Goal: Task Accomplishment & Management: Complete application form

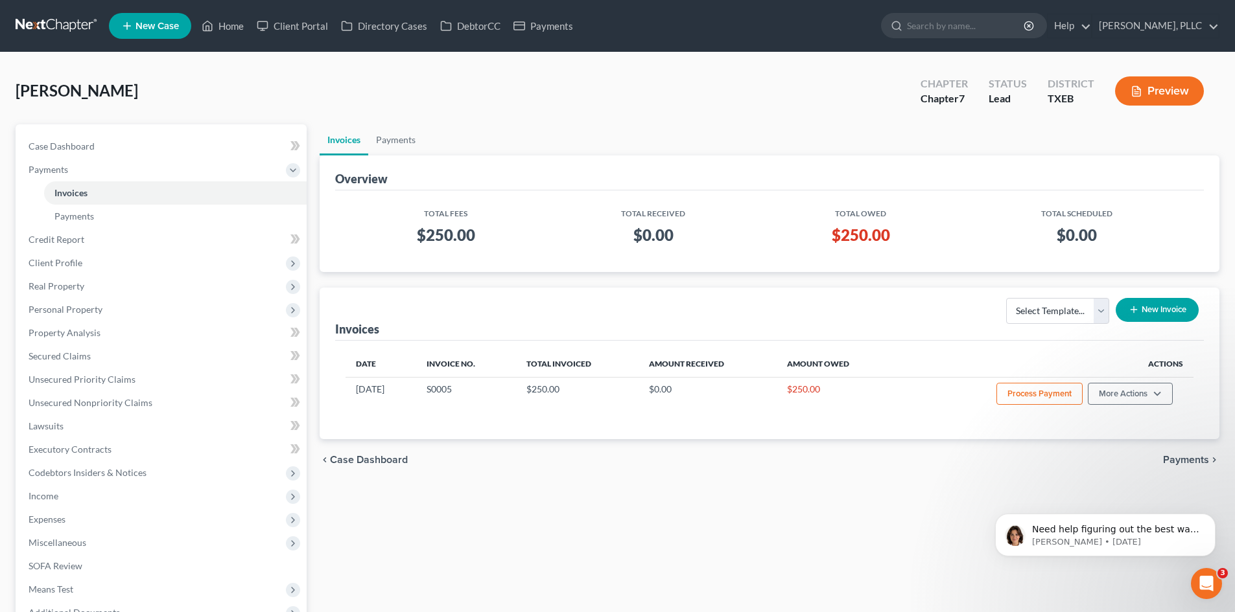
click at [173, 29] on span "New Case" at bounding box center [156, 26] width 43 height 10
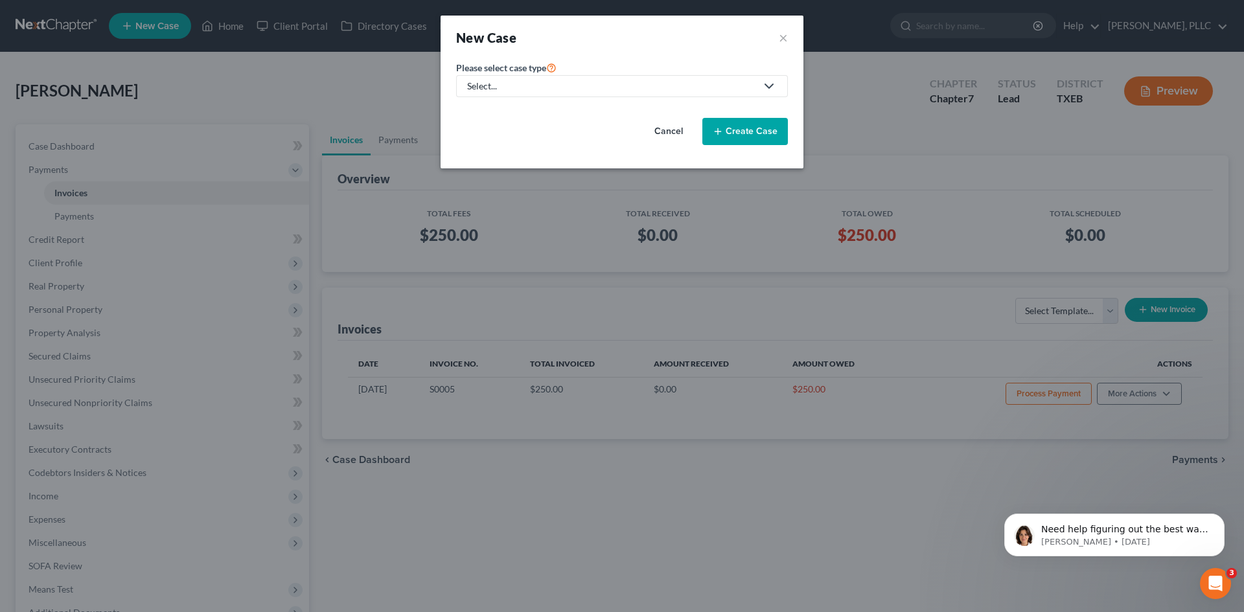
click at [566, 87] on div "Select..." at bounding box center [611, 86] width 289 height 13
click at [535, 112] on div "Bankruptcy" at bounding box center [522, 112] width 106 height 13
select select "78"
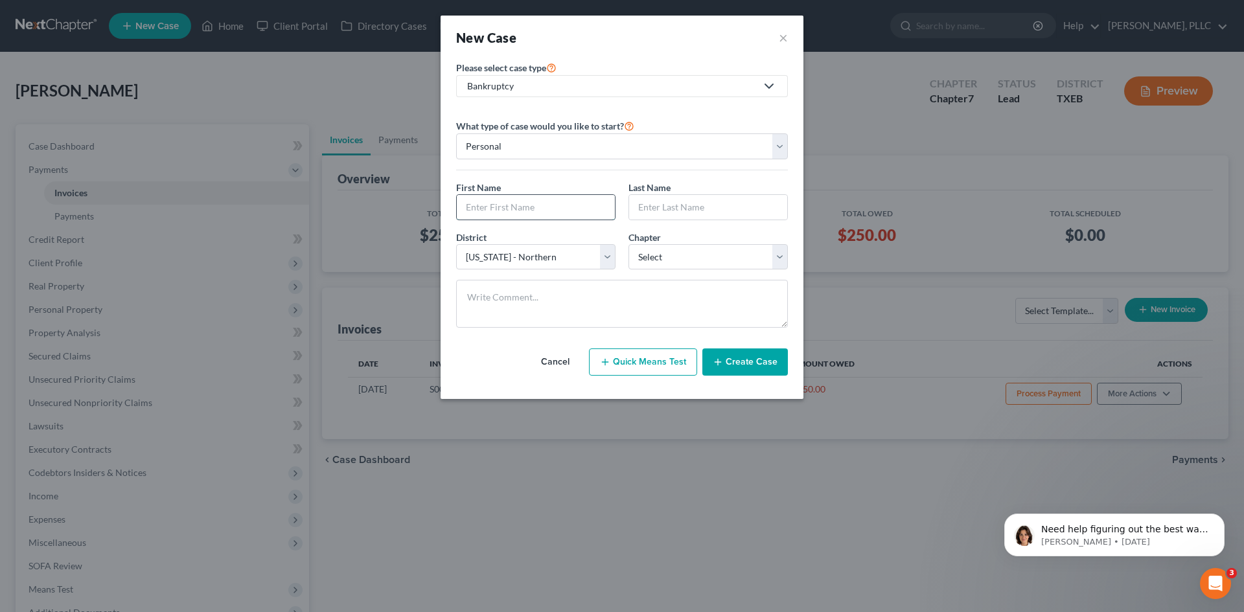
click at [537, 211] on input "text" at bounding box center [536, 207] width 158 height 25
type input "[PERSON_NAME]"
click at [668, 205] on input "text" at bounding box center [708, 207] width 158 height 25
type input "[PERSON_NAME]"
click at [611, 253] on select "Select [US_STATE] - [GEOGRAPHIC_DATA] [US_STATE] - [GEOGRAPHIC_DATA][US_STATE] …" at bounding box center [535, 257] width 159 height 26
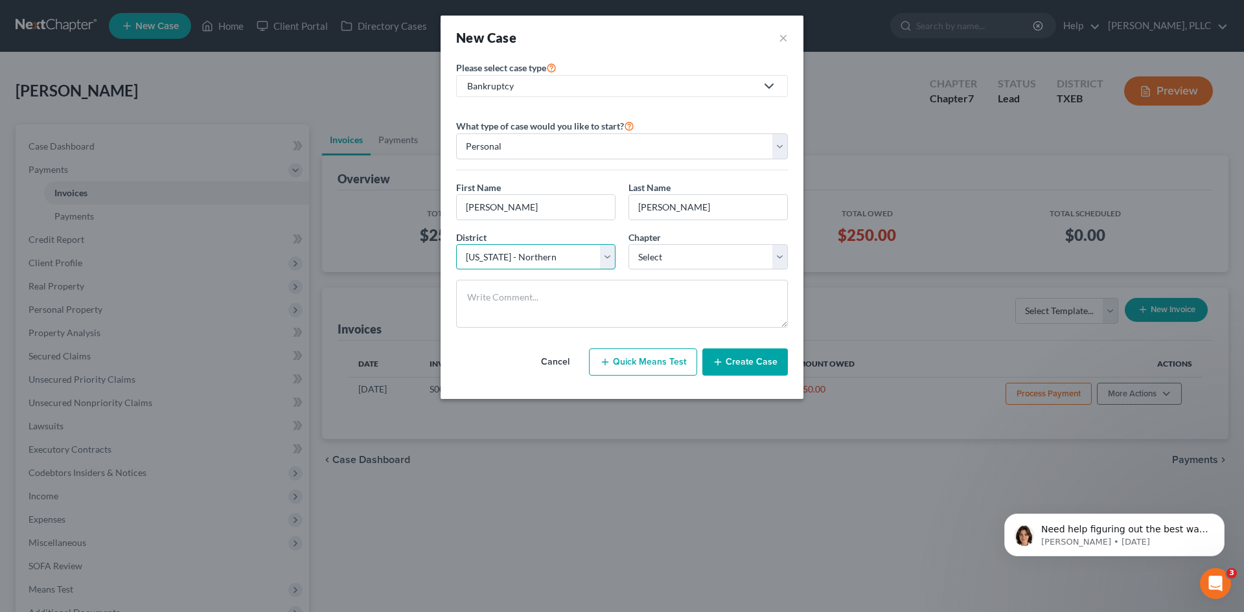
select select "79"
click at [456, 244] on select "Select [US_STATE] - [GEOGRAPHIC_DATA] [US_STATE] - [GEOGRAPHIC_DATA][US_STATE] …" at bounding box center [535, 257] width 159 height 26
click at [686, 254] on select "Select 7 11 12 13" at bounding box center [708, 257] width 159 height 26
select select "0"
click at [629, 244] on select "Select 7 11 12 13" at bounding box center [708, 257] width 159 height 26
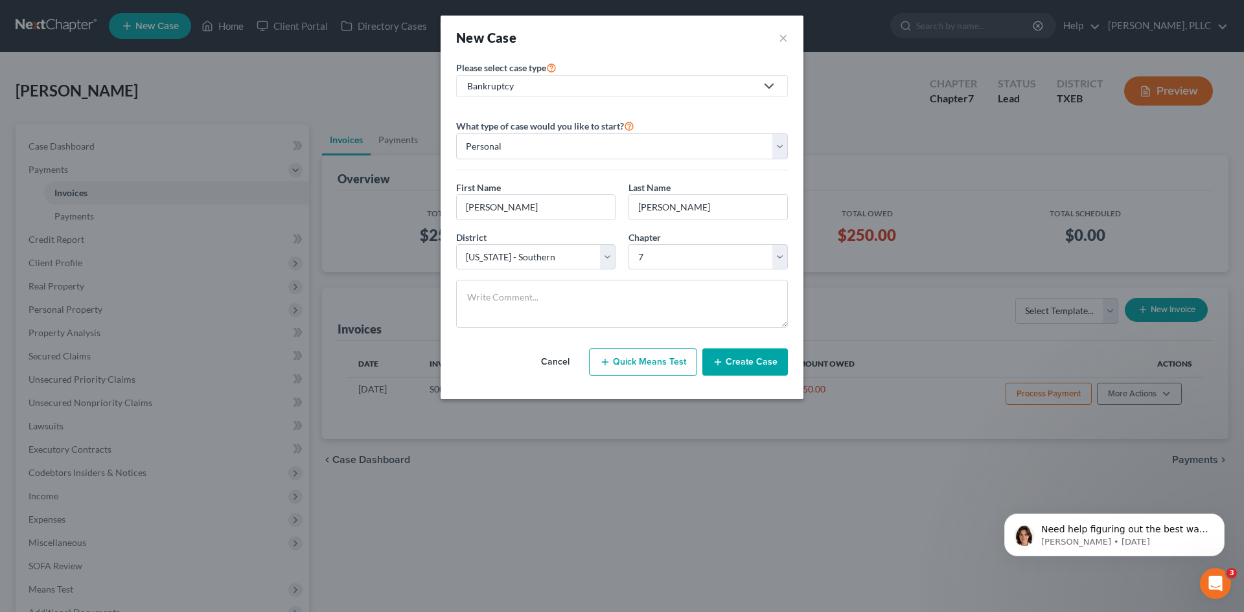
click at [757, 362] on button "Create Case" at bounding box center [746, 362] width 86 height 27
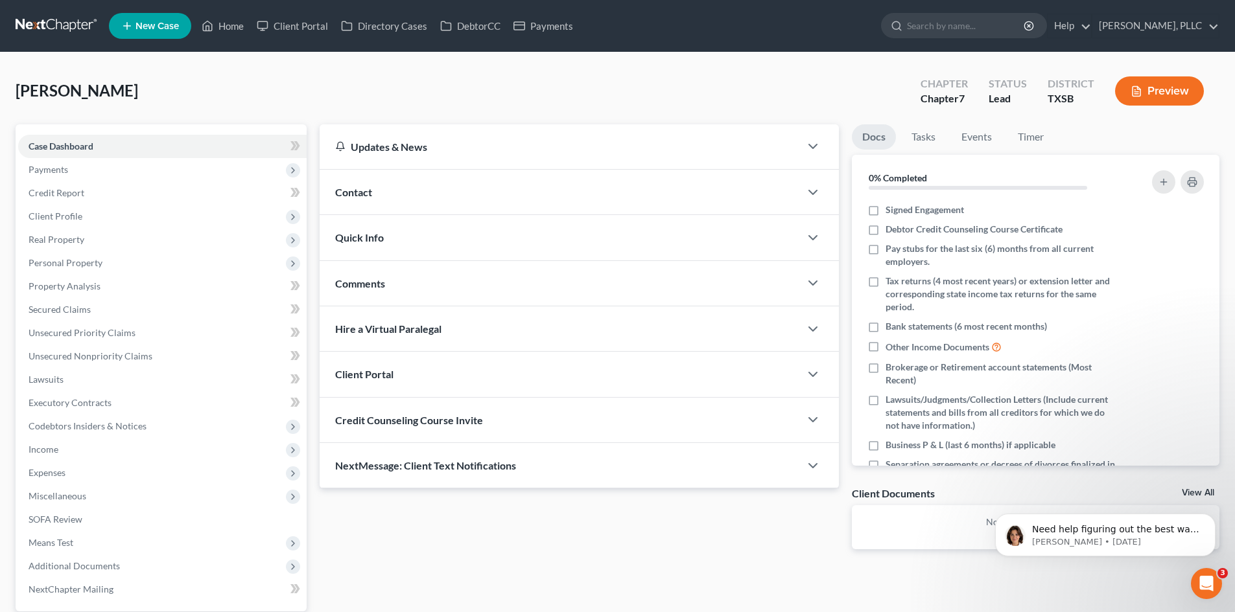
click at [386, 191] on div "Contact" at bounding box center [560, 192] width 480 height 45
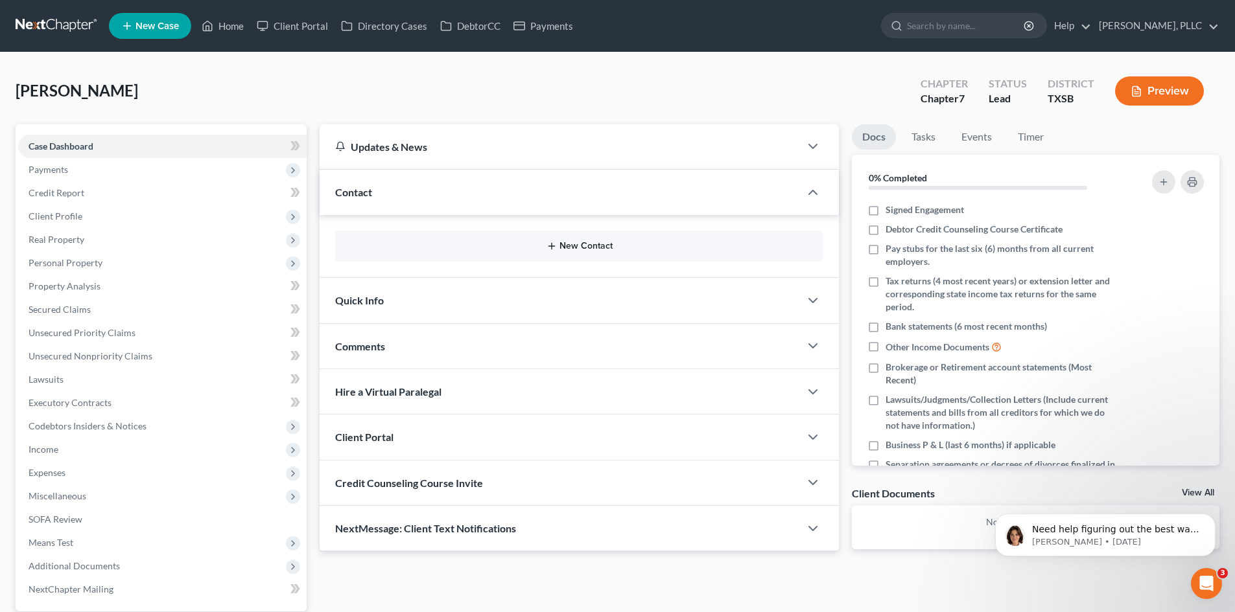
click at [577, 243] on button "New Contact" at bounding box center [578, 246] width 467 height 10
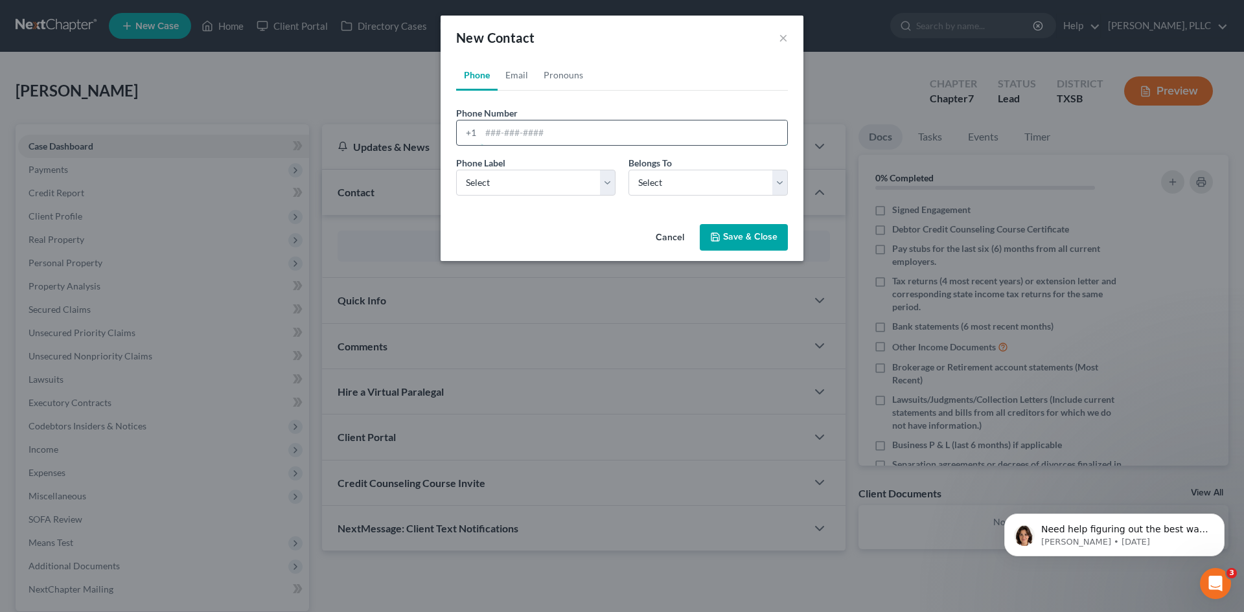
click at [511, 134] on input "tel" at bounding box center [634, 133] width 307 height 25
type input "2814159777"
click at [552, 180] on select "Select Mobile Home Work Other" at bounding box center [535, 183] width 159 height 26
select select "0"
click at [456, 170] on select "Select Mobile Home Work Other" at bounding box center [535, 183] width 159 height 26
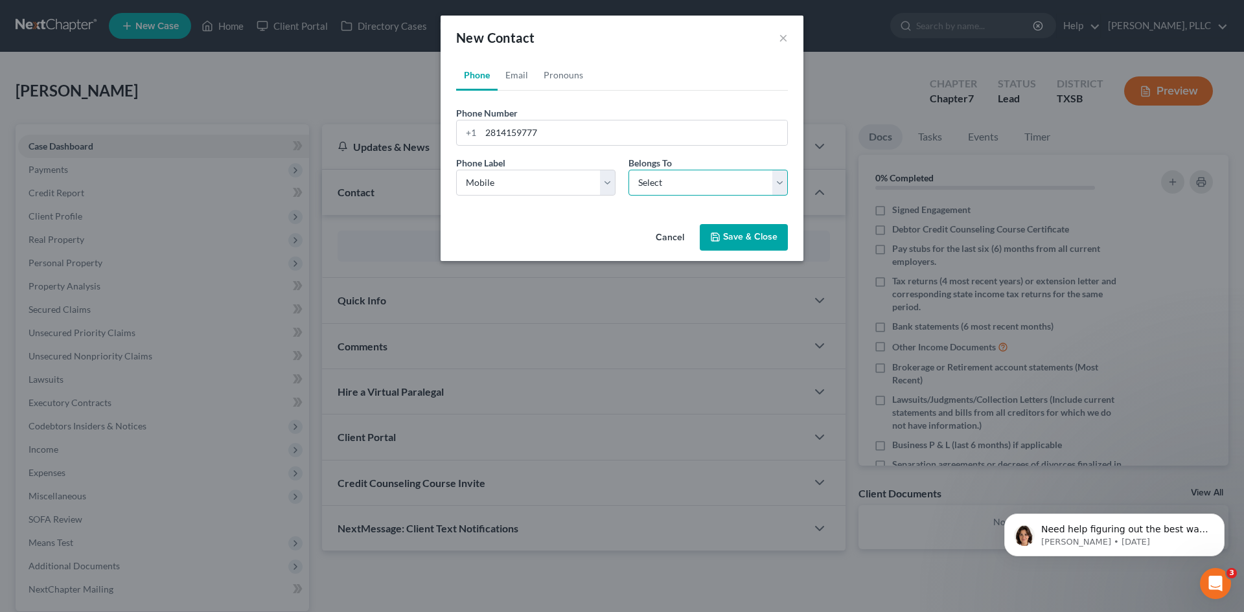
click at [679, 190] on select "Select Client Other" at bounding box center [708, 183] width 159 height 26
select select "0"
click at [629, 170] on select "Select Client Other" at bounding box center [708, 183] width 159 height 26
click at [514, 70] on link "Email" at bounding box center [517, 75] width 38 height 31
click at [529, 128] on input "email" at bounding box center [634, 133] width 307 height 25
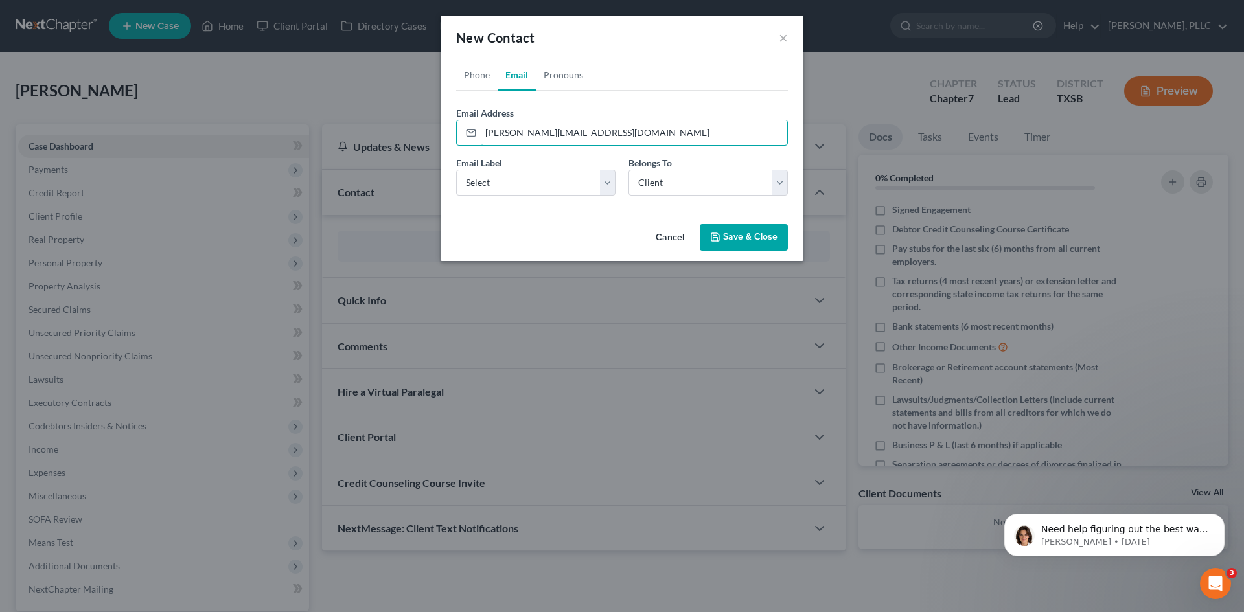
drag, startPoint x: 589, startPoint y: 129, endPoint x: 483, endPoint y: 107, distance: 108.5
click at [483, 107] on div "Email Address [PERSON_NAME][EMAIL_ADDRESS][DOMAIN_NAME]" at bounding box center [622, 126] width 332 height 40
type input "[PERSON_NAME][EMAIL_ADDRESS][DOMAIN_NAME]"
click at [601, 185] on select "Select Home Work Other" at bounding box center [535, 183] width 159 height 26
select select "0"
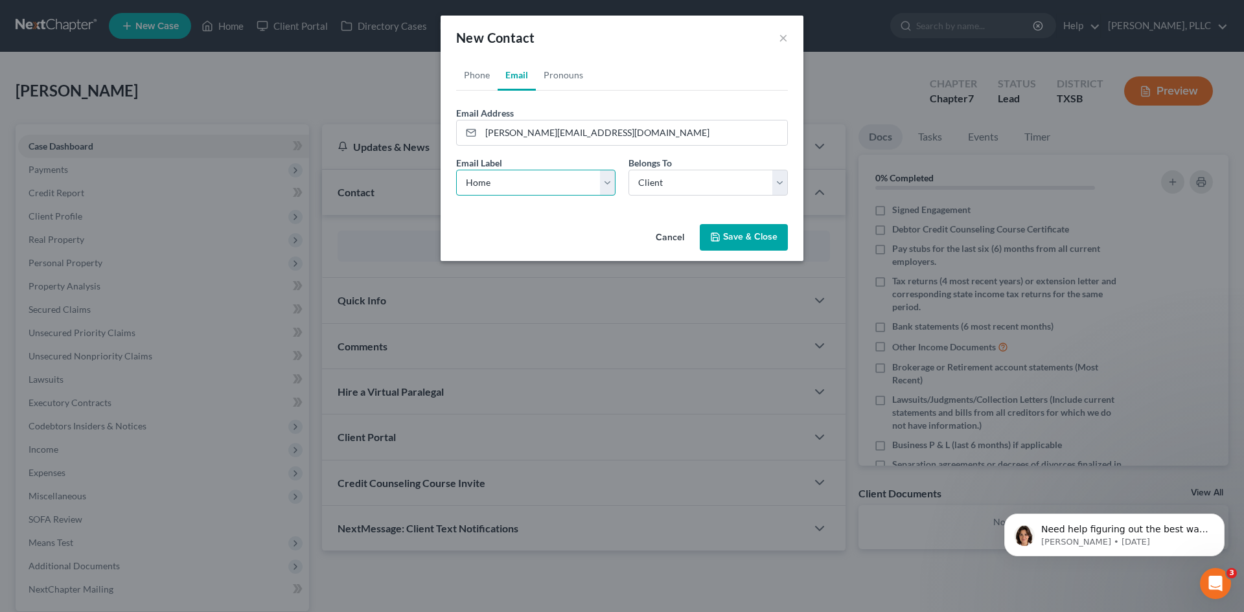
click at [456, 170] on select "Select Home Work Other" at bounding box center [535, 183] width 159 height 26
click at [697, 189] on select "Select Client Other" at bounding box center [708, 183] width 159 height 26
click at [603, 208] on div "Phone Email Pronouns Phone Number * [PHONE_NUMBER] Ext. Phone Label * Select Mo…" at bounding box center [622, 139] width 363 height 159
click at [734, 238] on button "Save & Close" at bounding box center [744, 237] width 88 height 27
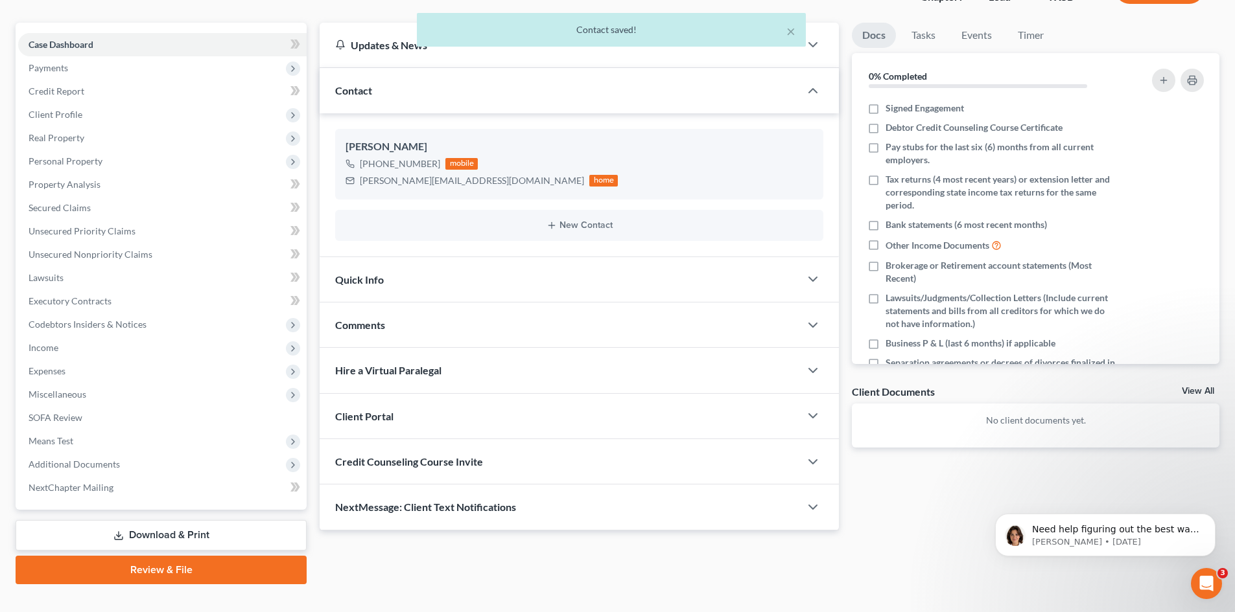
scroll to position [123, 0]
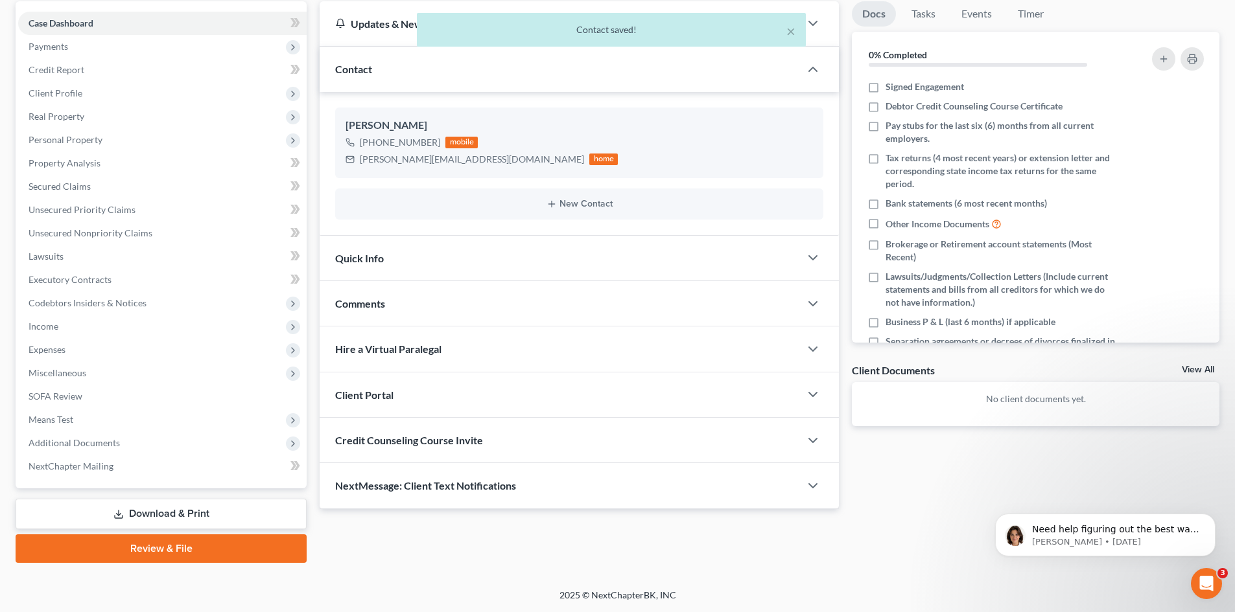
click at [425, 391] on div "Client Portal" at bounding box center [560, 395] width 480 height 45
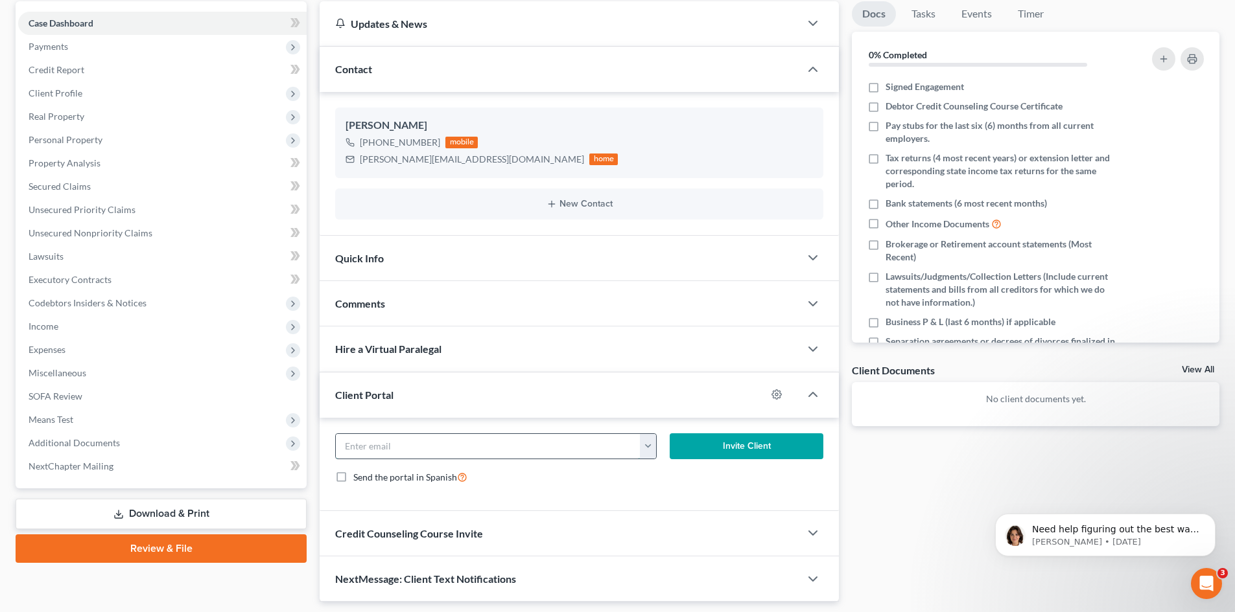
click at [419, 450] on input "email" at bounding box center [488, 446] width 305 height 25
paste input "[PERSON_NAME][EMAIL_ADDRESS][DOMAIN_NAME]"
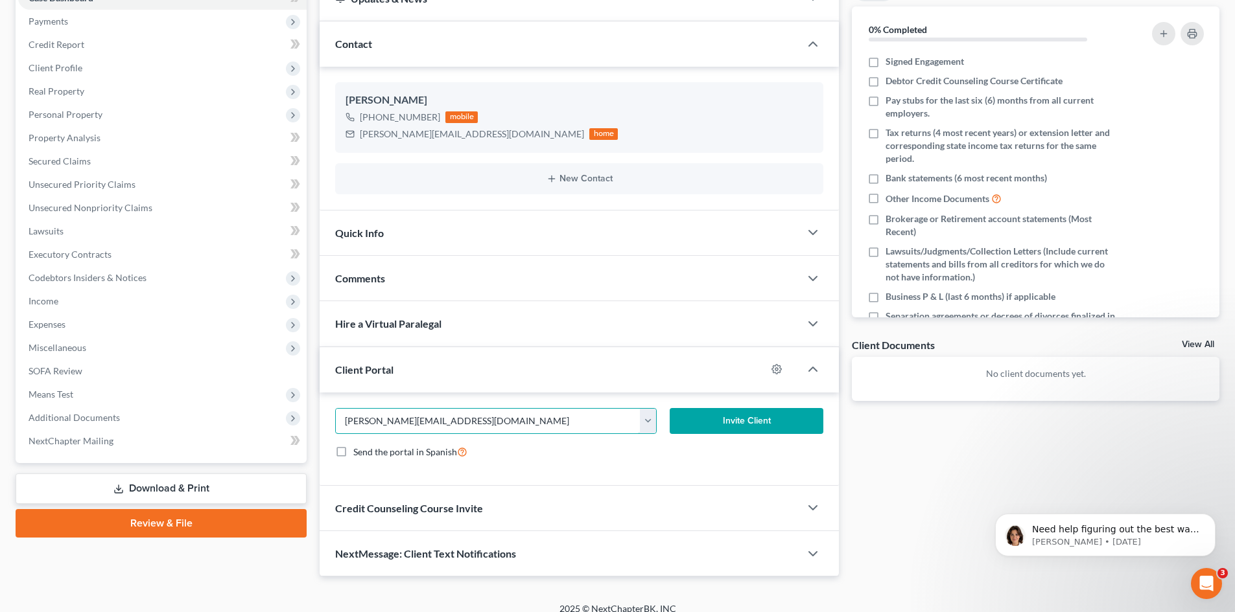
scroll to position [162, 0]
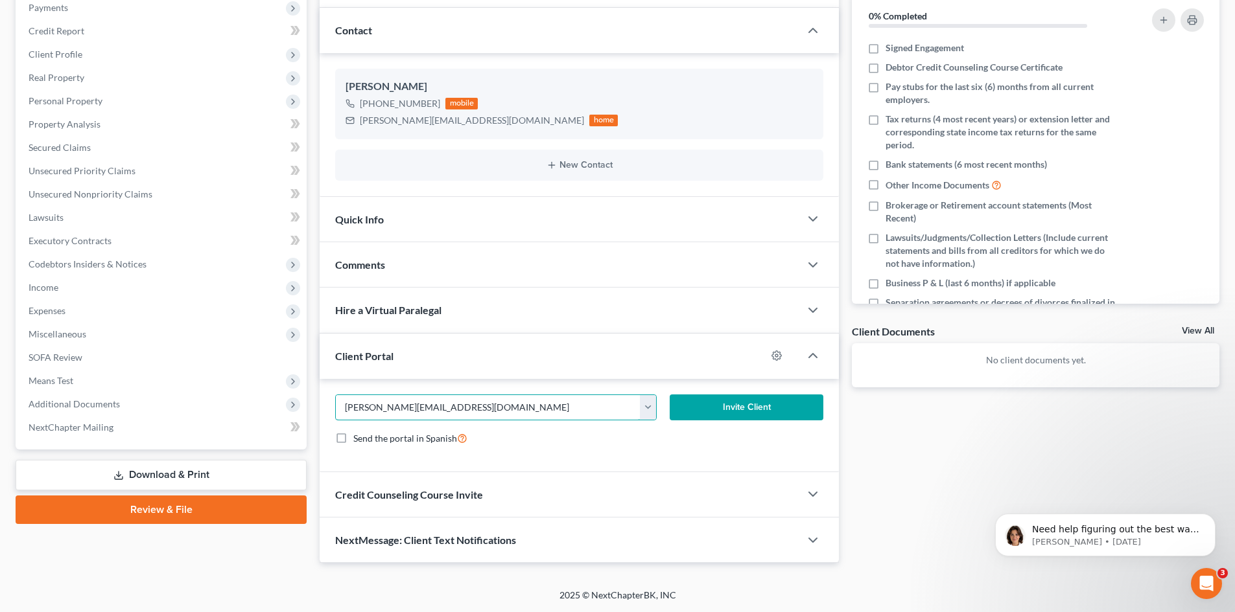
type input "[PERSON_NAME][EMAIL_ADDRESS][DOMAIN_NAME]"
click at [762, 412] on button "Invite Client" at bounding box center [746, 408] width 154 height 26
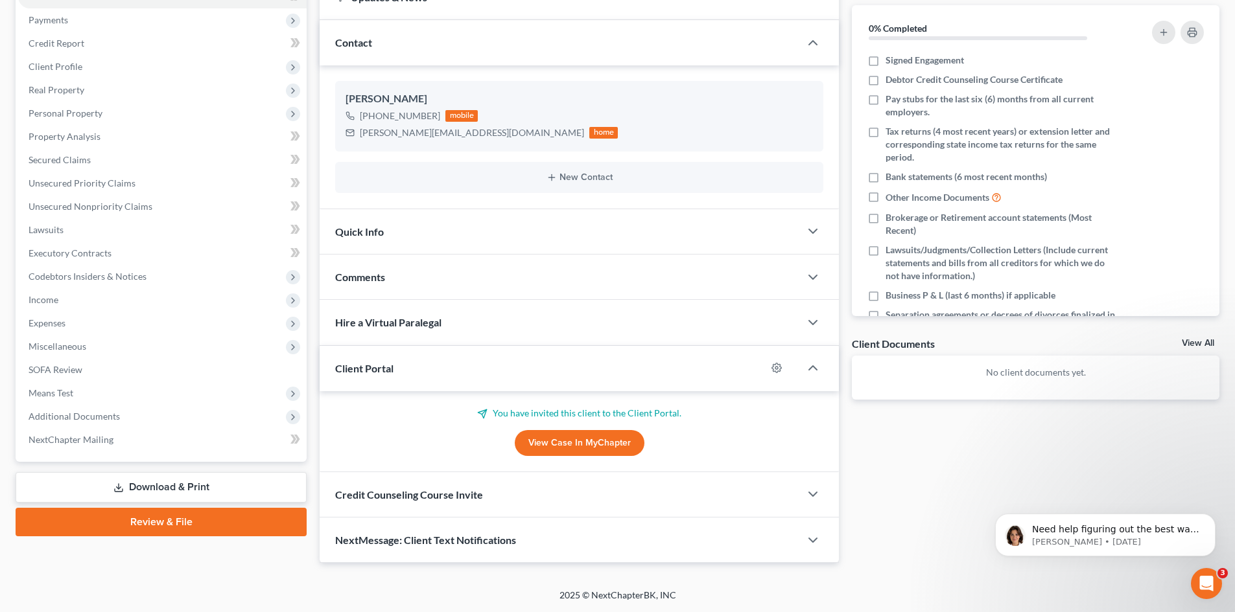
click at [449, 496] on span "Credit Counseling Course Invite" at bounding box center [409, 495] width 148 height 12
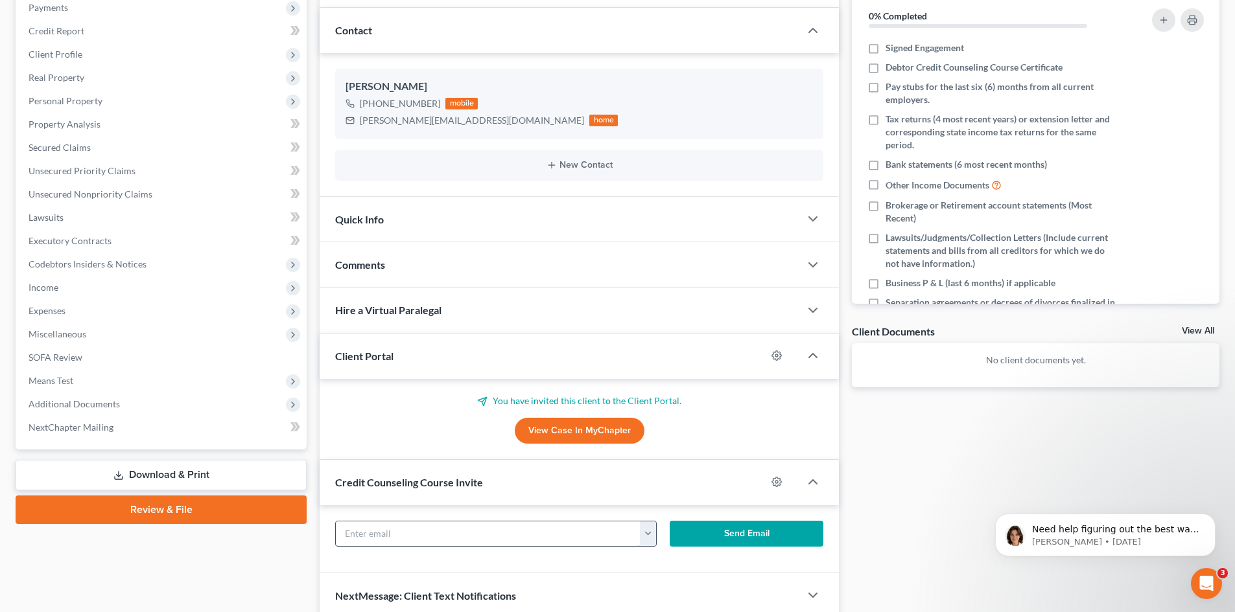
click at [433, 528] on input "text" at bounding box center [488, 534] width 305 height 25
paste input "[PERSON_NAME][EMAIL_ADDRESS][DOMAIN_NAME]"
type input "[PERSON_NAME][EMAIL_ADDRESS][DOMAIN_NAME]"
click at [762, 538] on button "Send Email" at bounding box center [746, 534] width 154 height 26
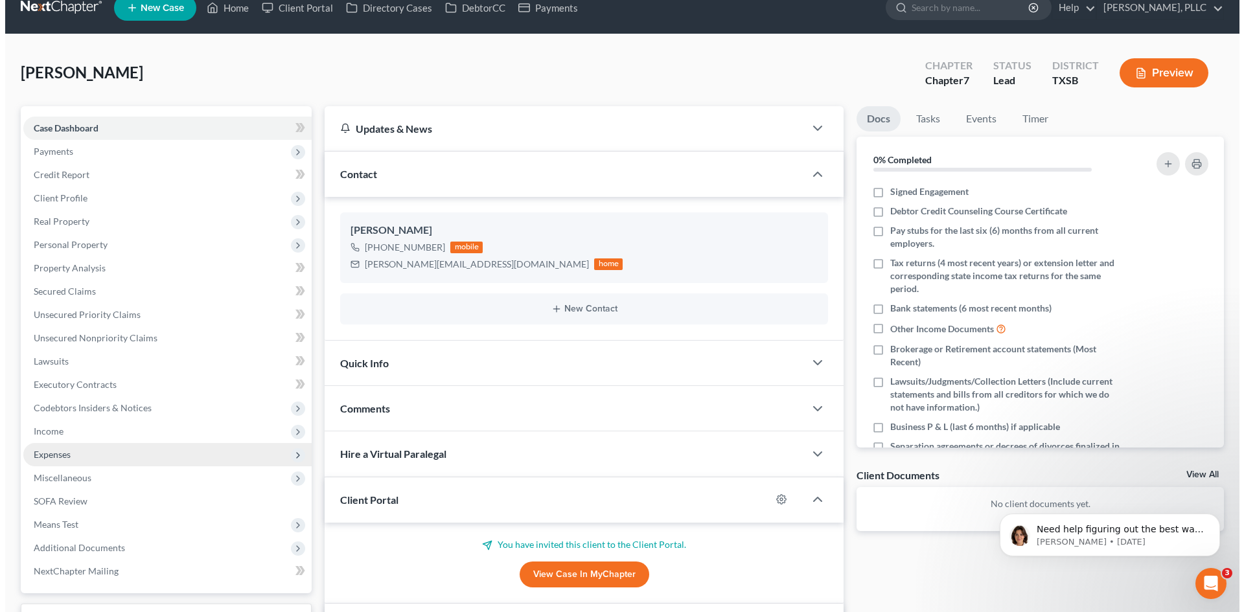
scroll to position [0, 0]
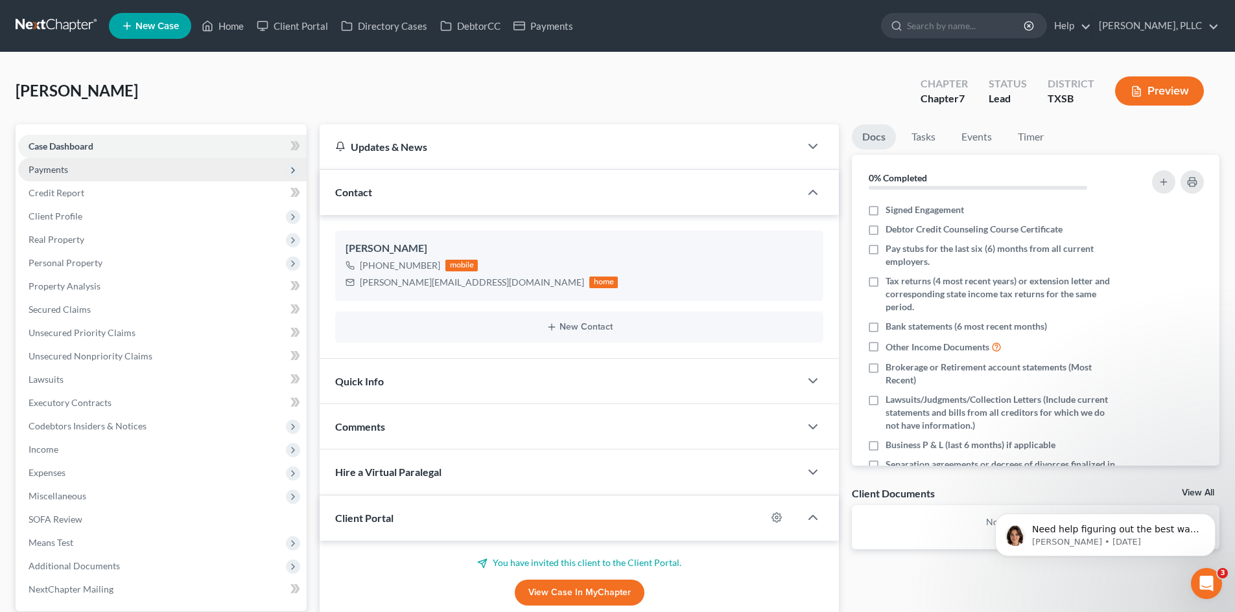
click at [150, 166] on span "Payments" at bounding box center [162, 169] width 288 height 23
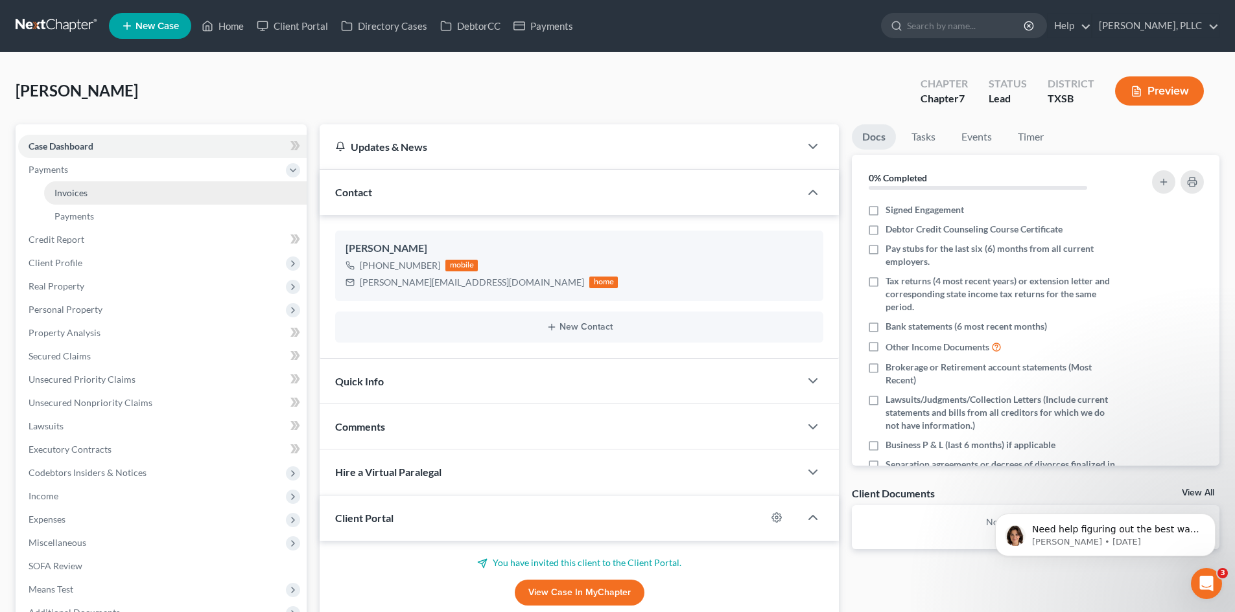
click at [99, 193] on link "Invoices" at bounding box center [175, 192] width 262 height 23
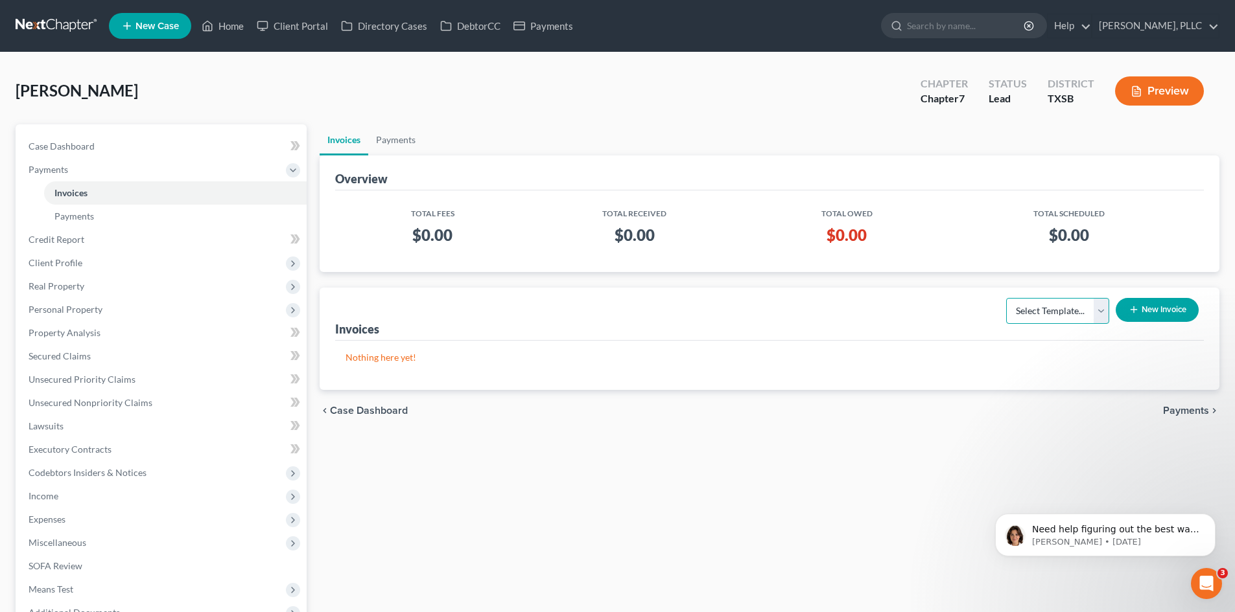
click at [1102, 309] on select "Select Template... Invoice" at bounding box center [1057, 311] width 103 height 26
select select "0"
click at [1006, 298] on select "Select Template... Invoice" at bounding box center [1057, 311] width 103 height 26
click at [1156, 309] on button "New Invoice" at bounding box center [1156, 310] width 83 height 24
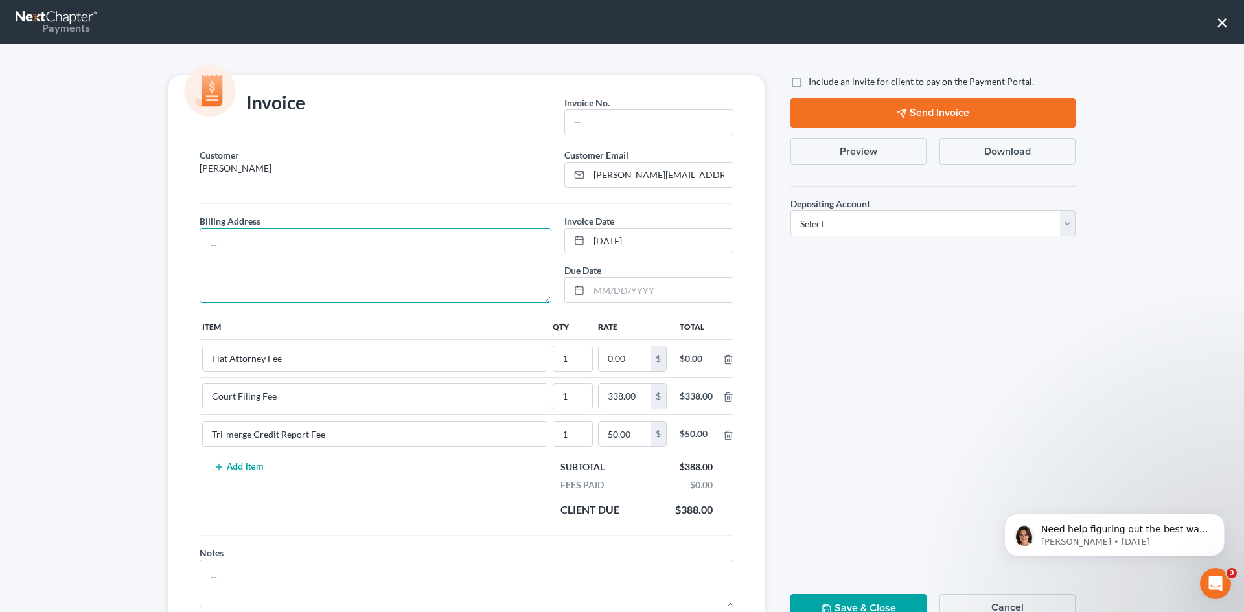
click at [227, 242] on textarea at bounding box center [376, 265] width 352 height 75
type textarea "TBD"
click at [633, 118] on input "text" at bounding box center [649, 122] width 168 height 25
type input "s"
type input "S0006"
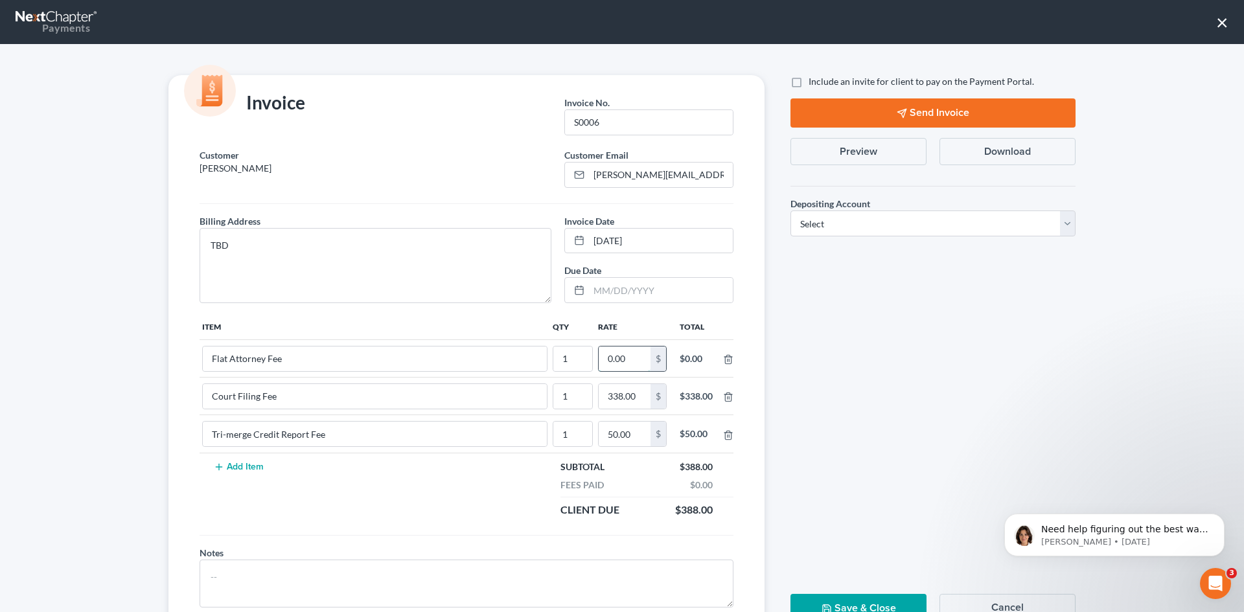
click at [624, 355] on input "0.00" at bounding box center [625, 359] width 52 height 25
type input "1,812"
click at [809, 82] on label "Include an invite for client to pay on the Payment Portal." at bounding box center [922, 81] width 226 height 13
click at [814, 82] on input "Include an invite for client to pay on the Payment Portal." at bounding box center [818, 79] width 8 height 8
checkbox input "true"
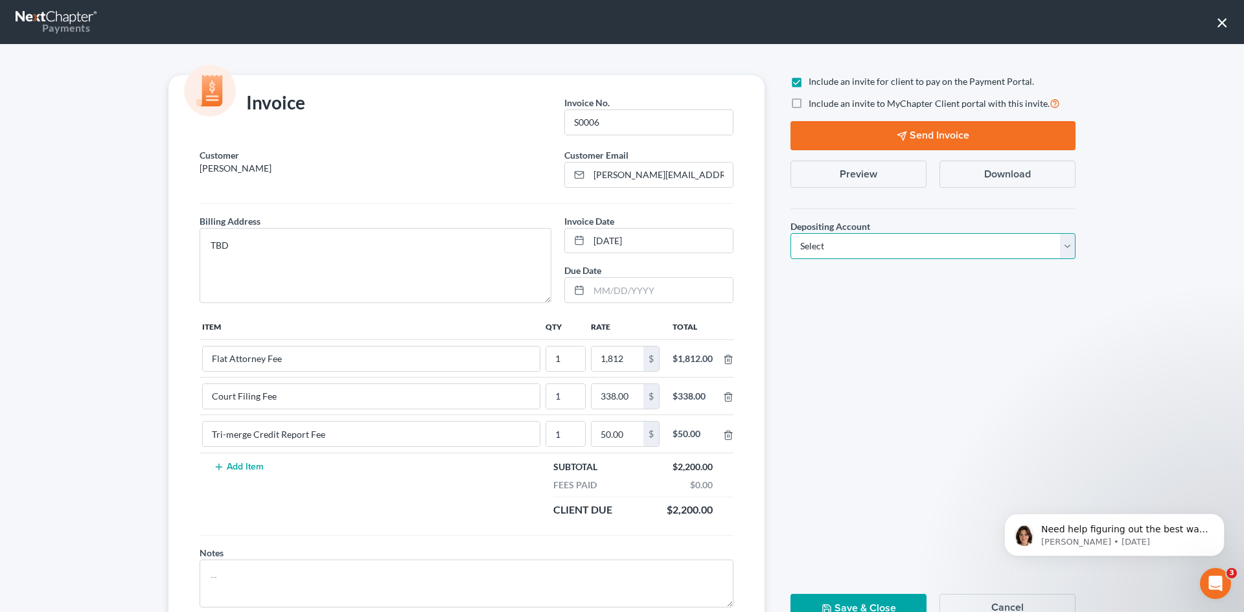
click at [947, 248] on select "Select Operation Trust" at bounding box center [933, 246] width 285 height 26
select select "1"
click at [791, 233] on select "Select Operation Trust" at bounding box center [933, 246] width 285 height 26
click at [940, 130] on button "Send Invoice" at bounding box center [933, 135] width 285 height 29
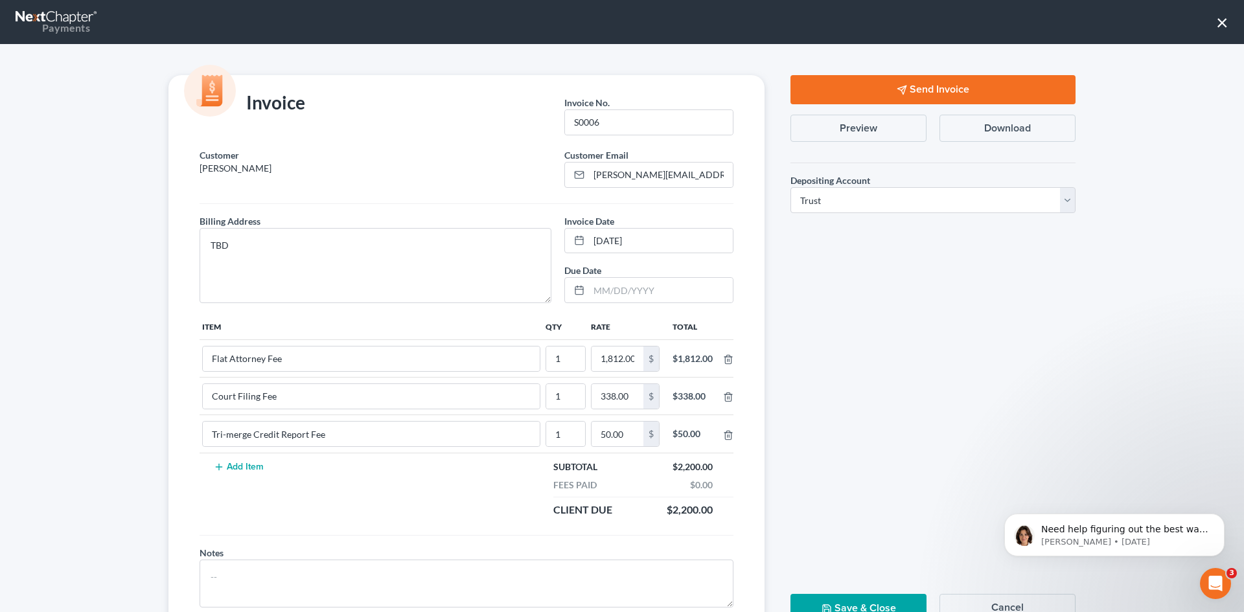
click at [1221, 21] on button "×" at bounding box center [1222, 22] width 12 height 21
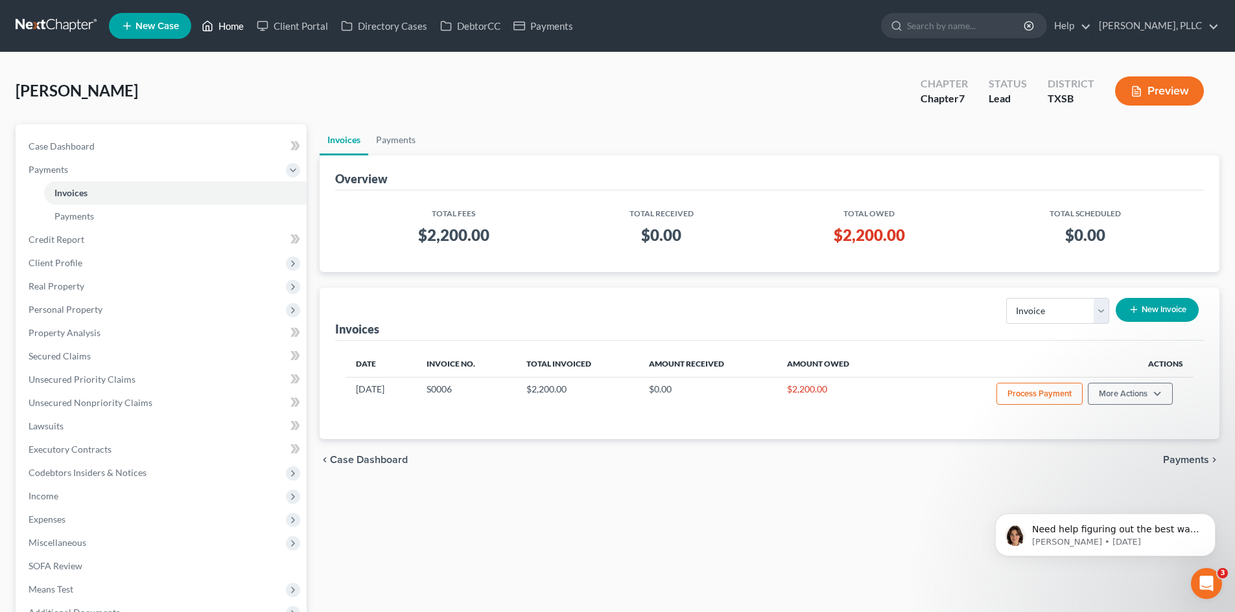
click at [207, 29] on icon at bounding box center [208, 26] width 12 height 16
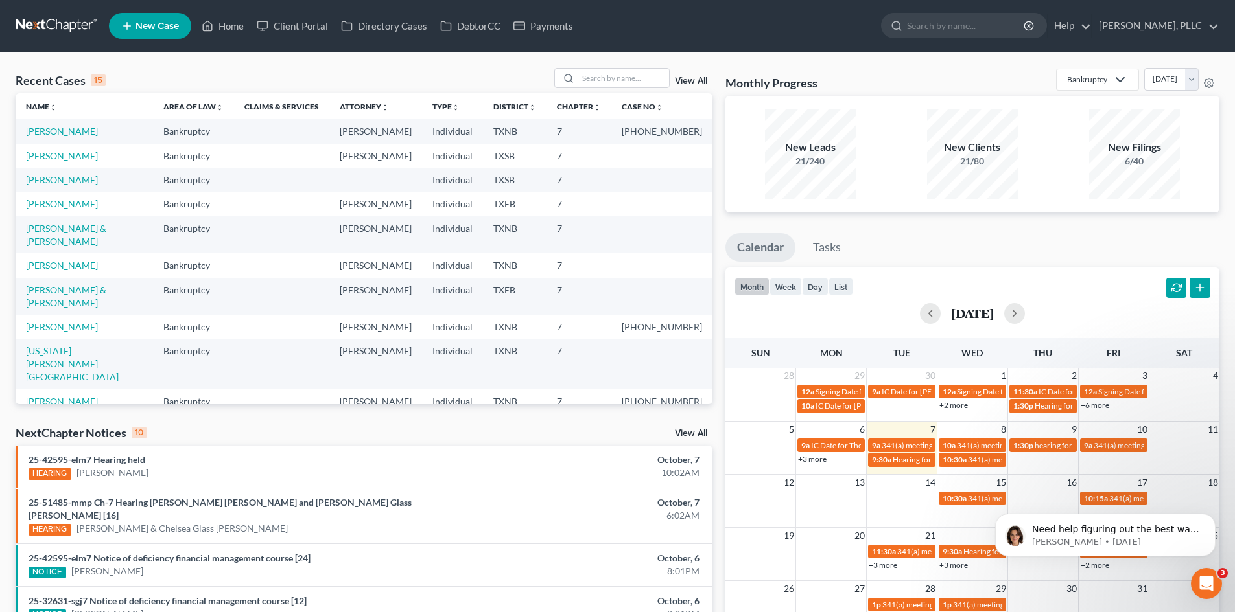
click at [158, 23] on span "New Case" at bounding box center [156, 26] width 43 height 10
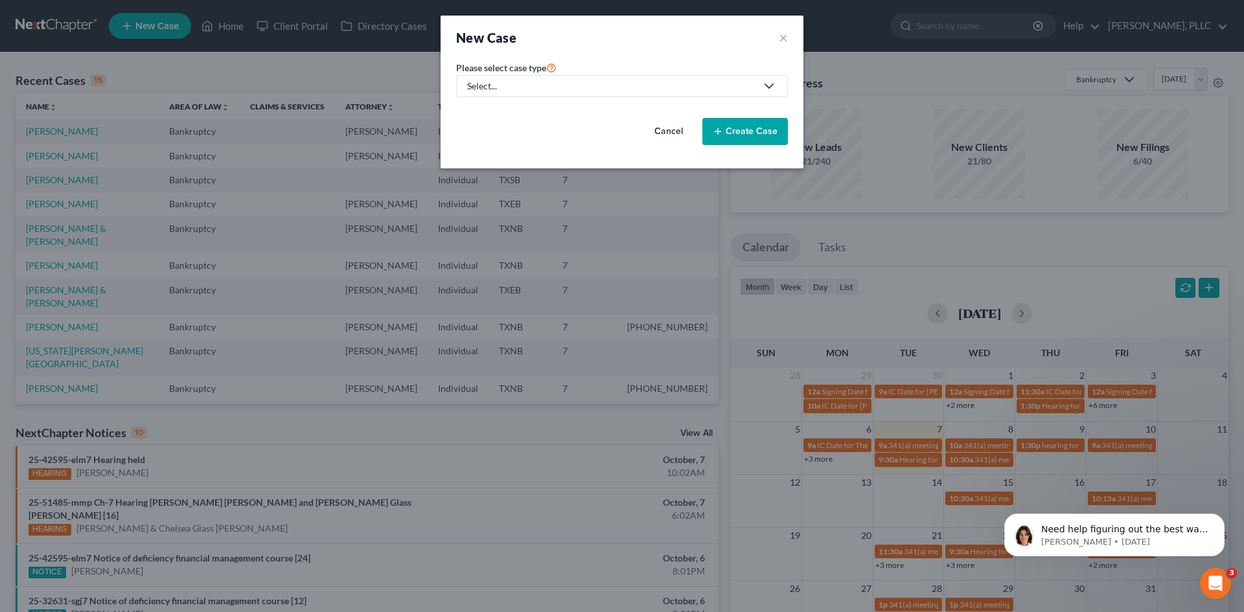
click at [576, 80] on div "Select..." at bounding box center [611, 86] width 289 height 13
drag, startPoint x: 541, startPoint y: 113, endPoint x: 694, endPoint y: 95, distance: 154.1
click at [542, 113] on div "Bankruptcy" at bounding box center [522, 112] width 106 height 13
select select "78"
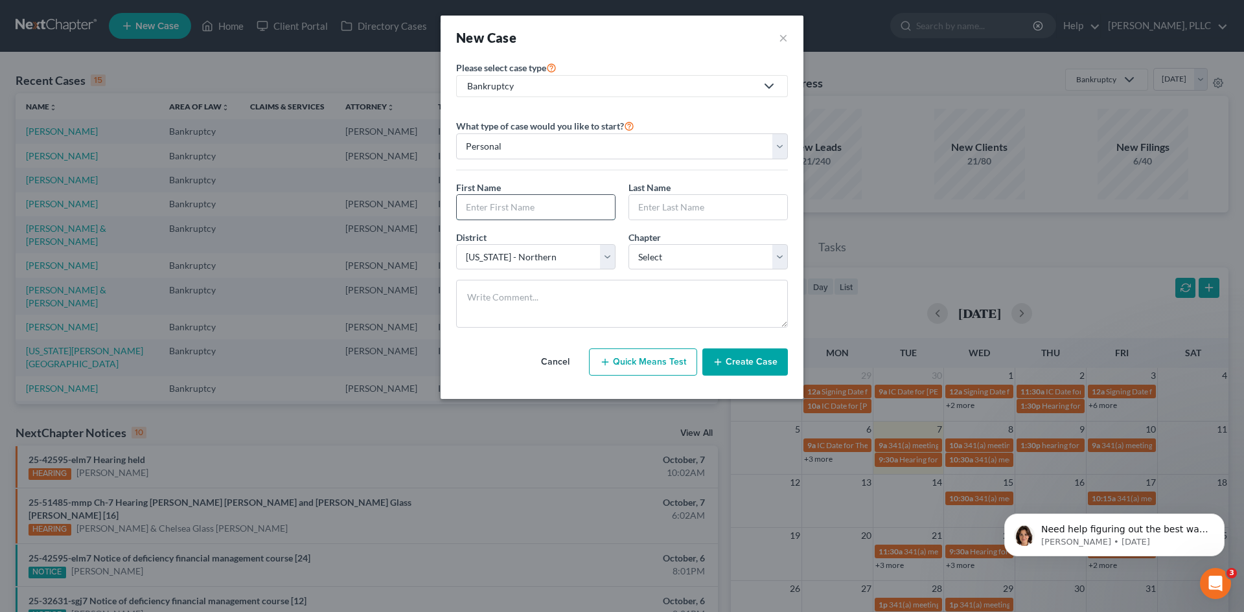
click at [541, 209] on input "text" at bounding box center [536, 207] width 158 height 25
type input "Monae"
click at [660, 204] on input "text" at bounding box center [708, 207] width 158 height 25
type input "Bill"
click at [682, 257] on select "Select 7 11 12 13" at bounding box center [708, 257] width 159 height 26
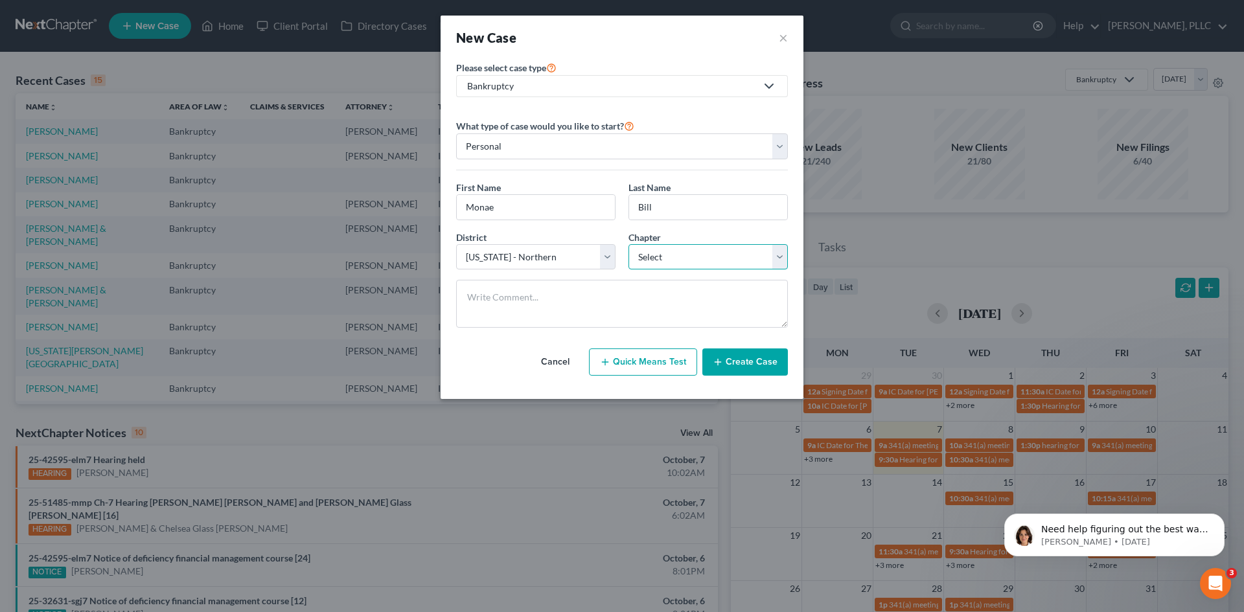
select select "0"
click at [629, 244] on select "Select 7 11 12 13" at bounding box center [708, 257] width 159 height 26
click at [753, 358] on button "Create Case" at bounding box center [746, 362] width 86 height 27
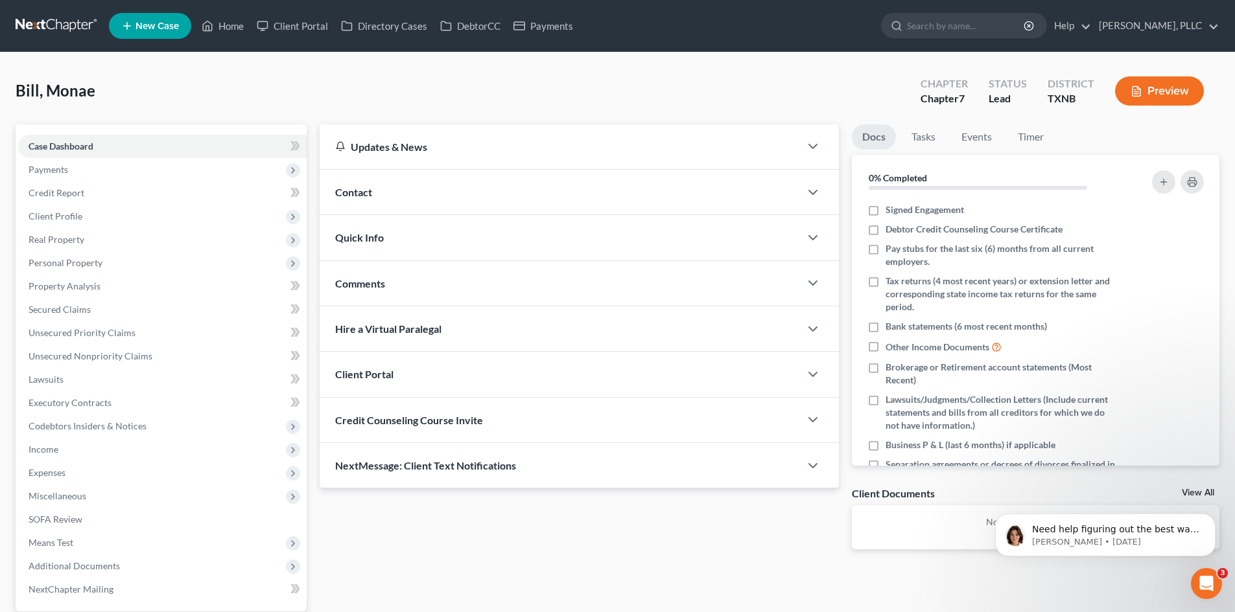
click at [413, 194] on div "Contact" at bounding box center [560, 192] width 480 height 45
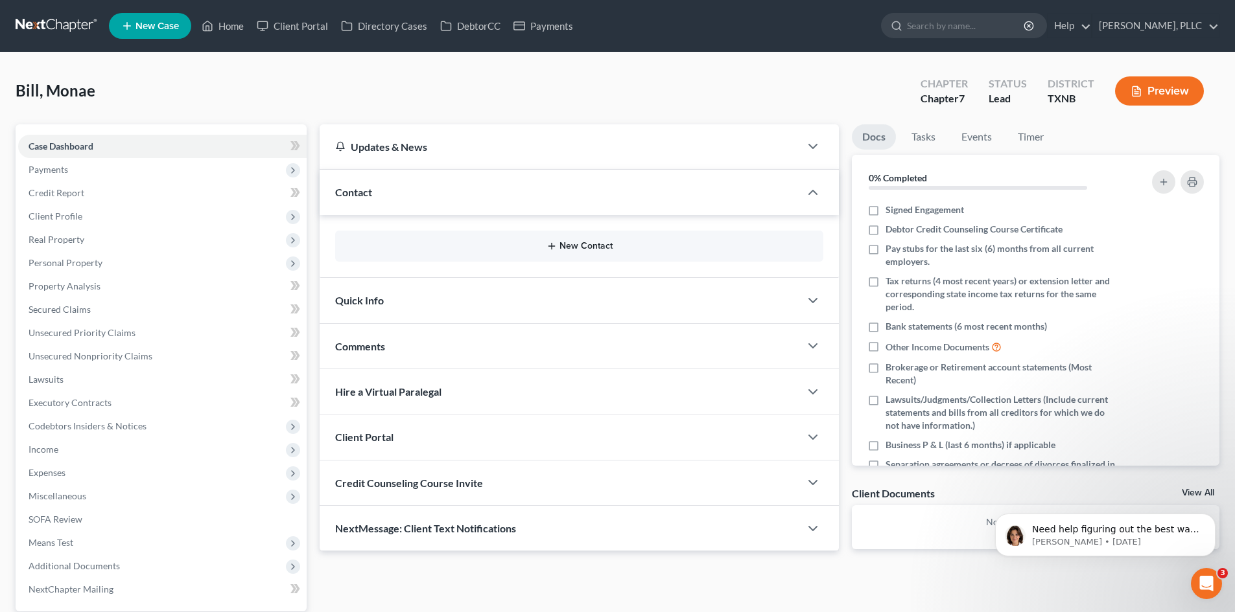
click at [515, 242] on button "New Contact" at bounding box center [578, 246] width 467 height 10
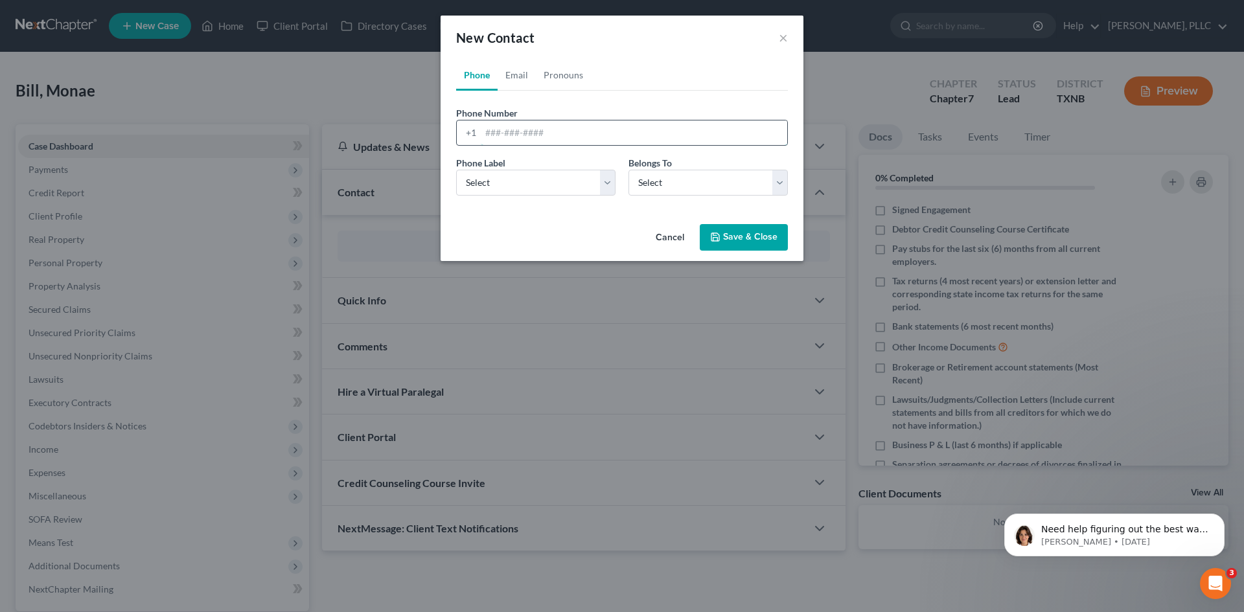
click at [526, 135] on input "tel" at bounding box center [634, 133] width 307 height 25
type input "8178468276"
click at [556, 178] on select "Select Mobile Home Work Other" at bounding box center [535, 183] width 159 height 26
select select "0"
click at [456, 170] on select "Select Mobile Home Work Other" at bounding box center [535, 183] width 159 height 26
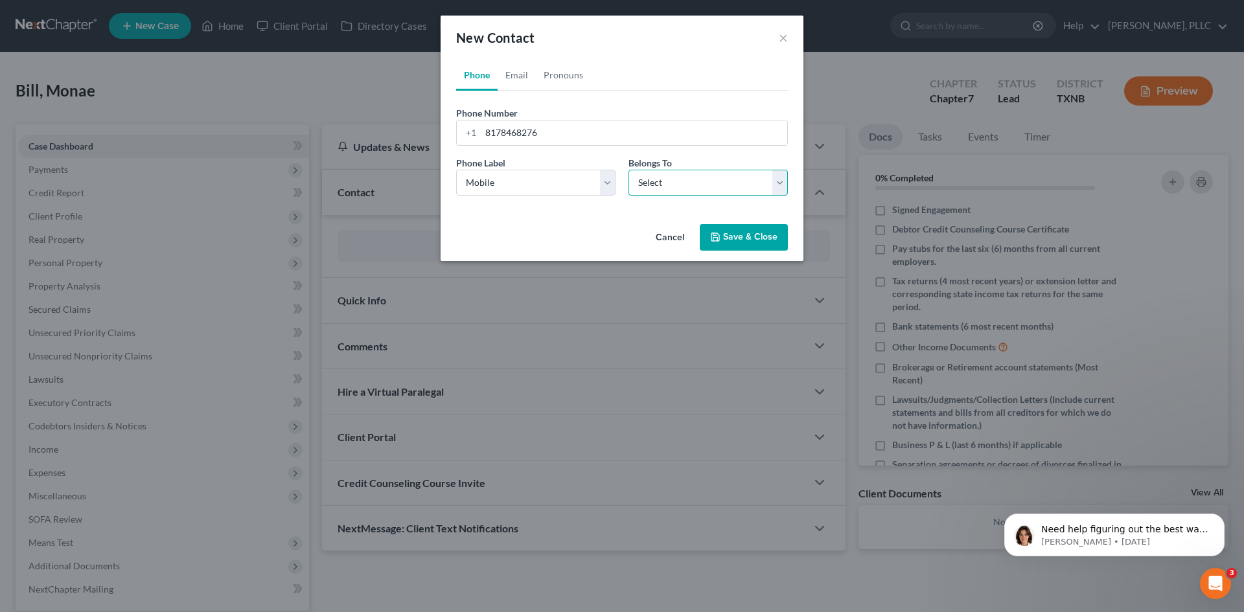
click at [675, 177] on select "Select Client Other" at bounding box center [708, 183] width 159 height 26
select select "0"
click at [629, 170] on select "Select Client Other" at bounding box center [708, 183] width 159 height 26
click at [528, 80] on link "Email" at bounding box center [517, 75] width 38 height 31
click at [517, 128] on input "email" at bounding box center [634, 133] width 307 height 25
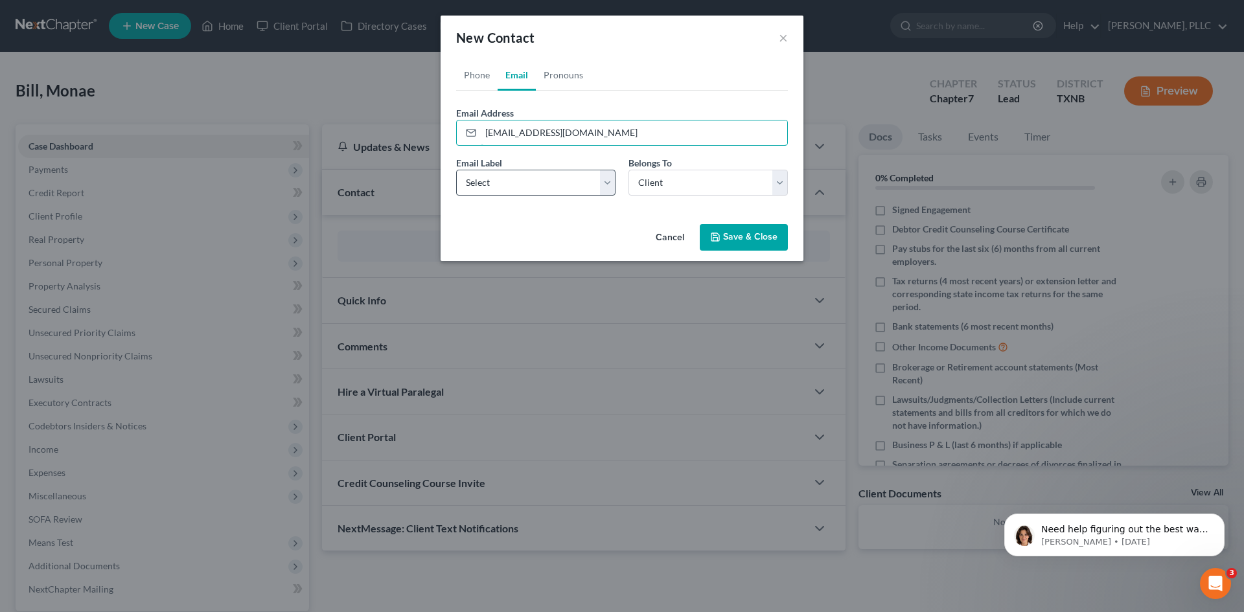
type input "[EMAIL_ADDRESS][DOMAIN_NAME]"
click at [577, 187] on select "Select Home Work Other" at bounding box center [535, 183] width 159 height 26
select select "0"
click at [456, 170] on select "Select Home Work Other" at bounding box center [535, 183] width 159 height 26
click at [734, 234] on button "Save & Close" at bounding box center [744, 237] width 88 height 27
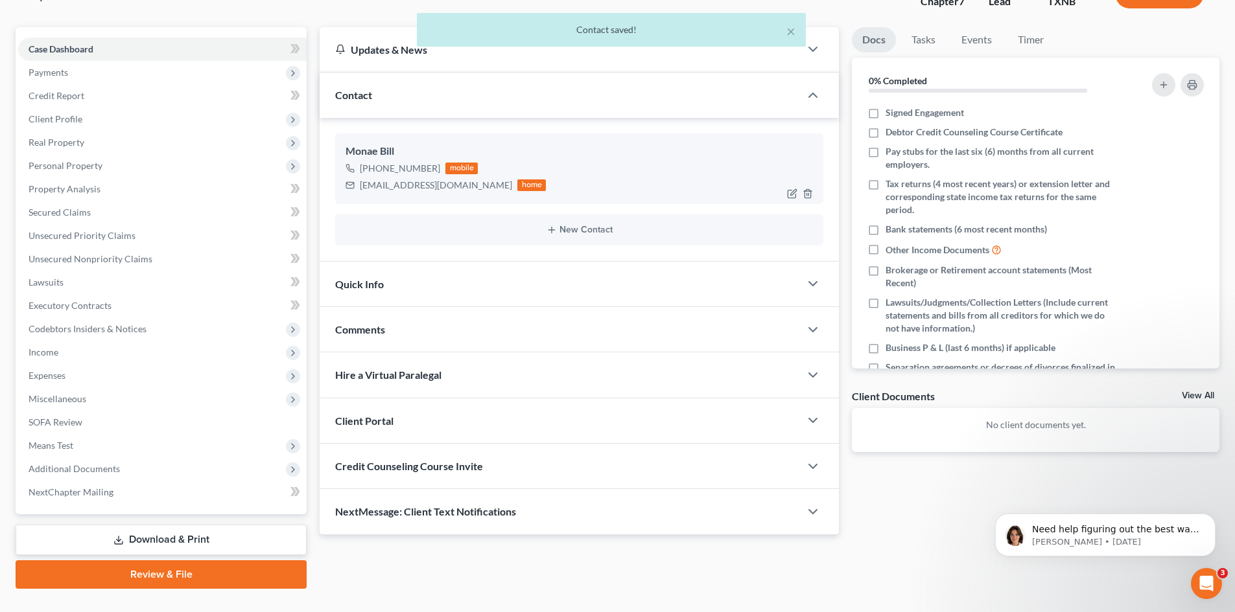
scroll to position [123, 0]
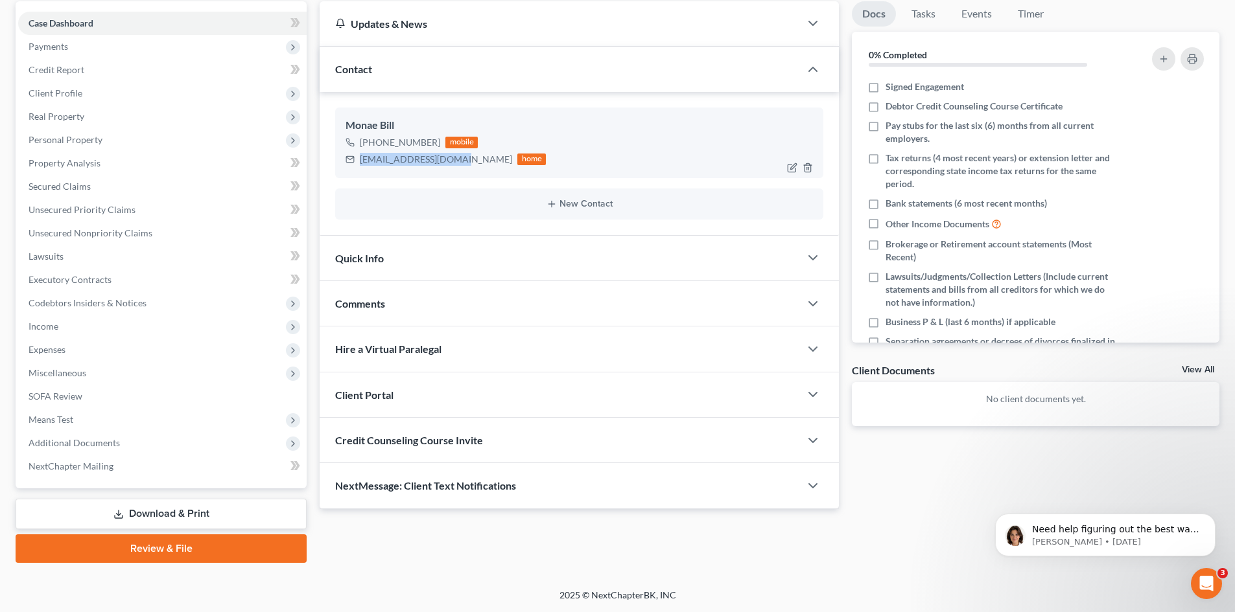
drag, startPoint x: 360, startPoint y: 159, endPoint x: 455, endPoint y: 169, distance: 95.1
click at [455, 169] on div "Monae Bill [PHONE_NUMBER] mobile [EMAIL_ADDRESS][DOMAIN_NAME] home" at bounding box center [579, 143] width 488 height 70
copy div "[EMAIL_ADDRESS][DOMAIN_NAME]"
click at [436, 390] on div "Client Portal" at bounding box center [560, 395] width 480 height 45
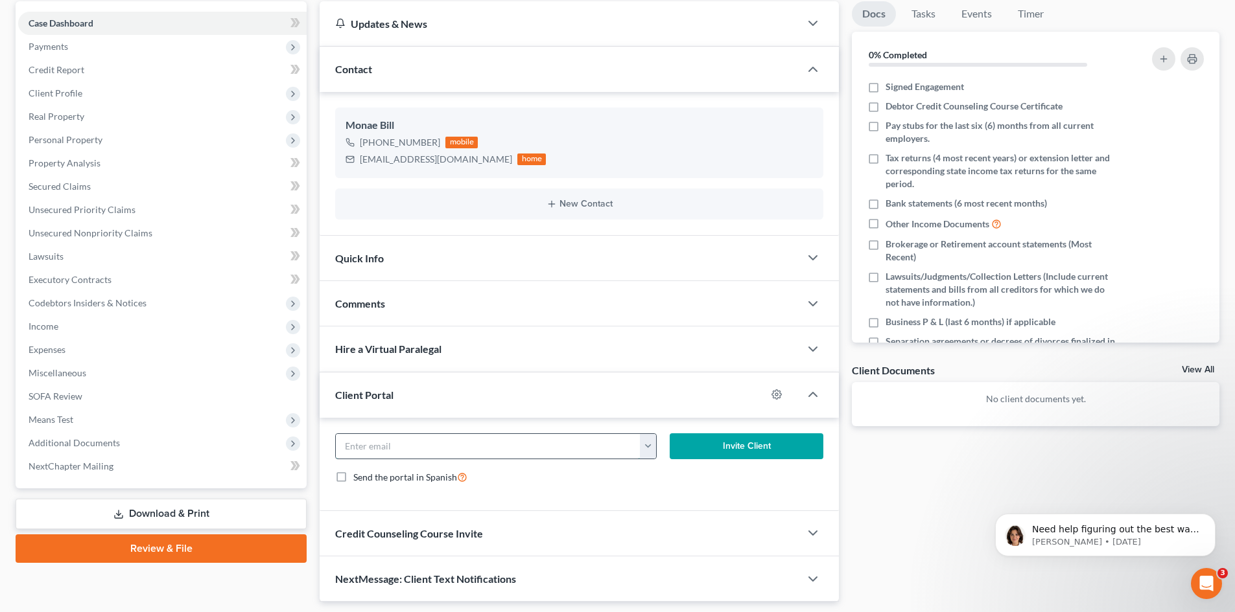
click at [420, 443] on input "email" at bounding box center [488, 446] width 305 height 25
paste input "[EMAIL_ADDRESS][DOMAIN_NAME]"
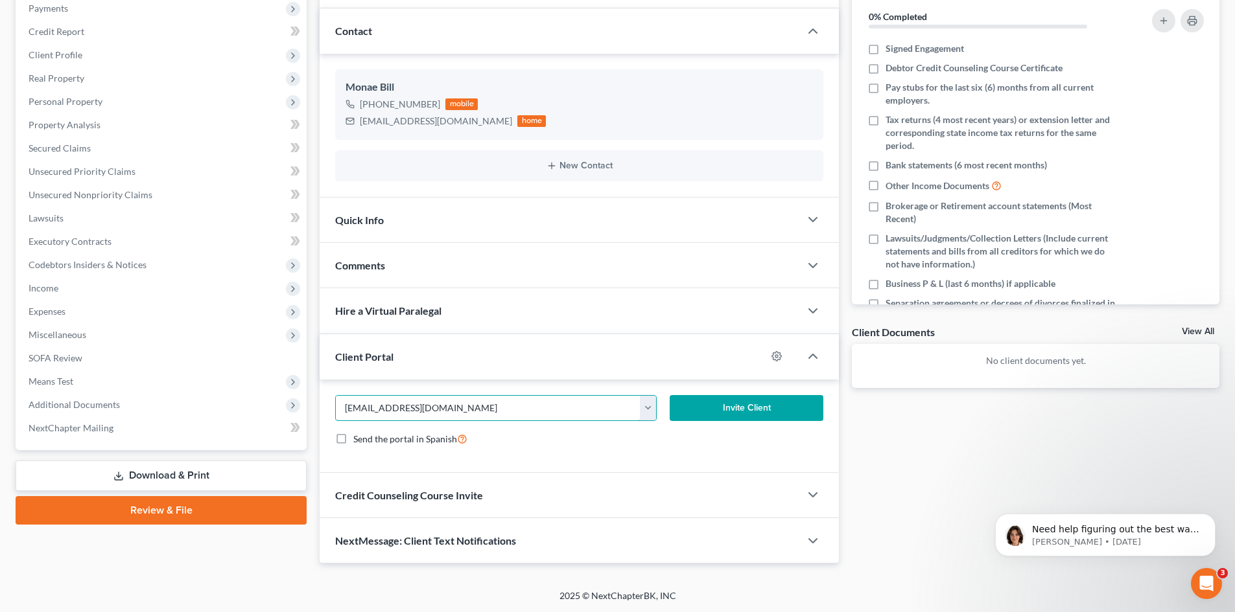
scroll to position [162, 0]
type input "[EMAIL_ADDRESS][DOMAIN_NAME]"
click at [721, 408] on button "Invite Client" at bounding box center [746, 408] width 154 height 26
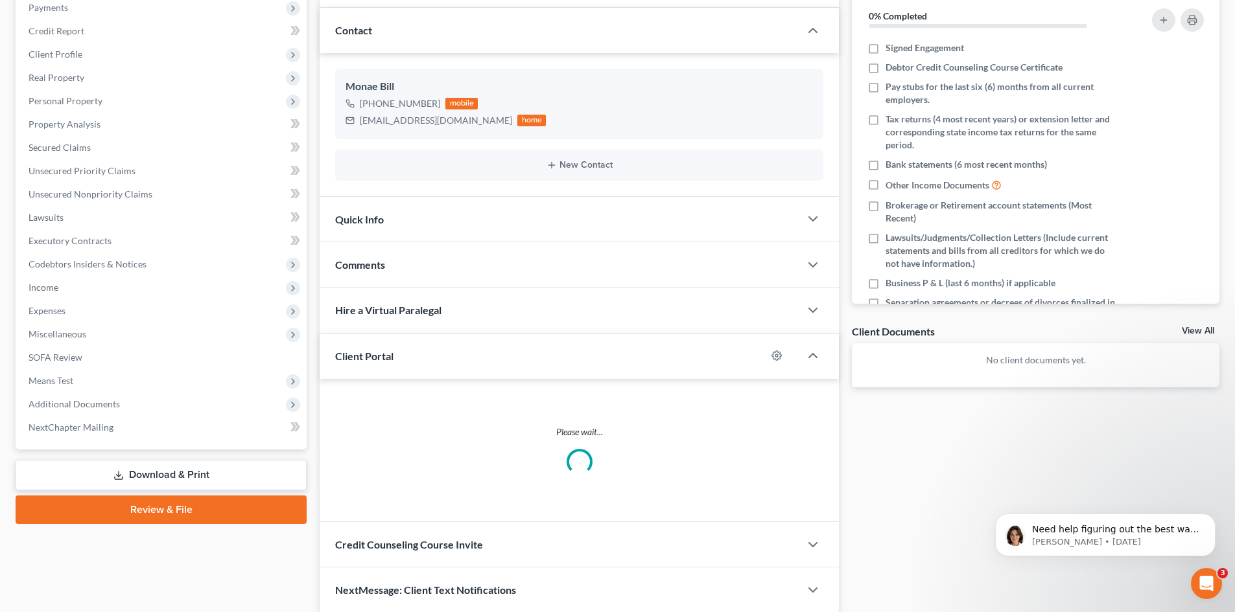
click at [471, 544] on div "Updates & News × [US_STATE] Northern: Faster Filing Times! Updates have been ma…" at bounding box center [579, 287] width 519 height 651
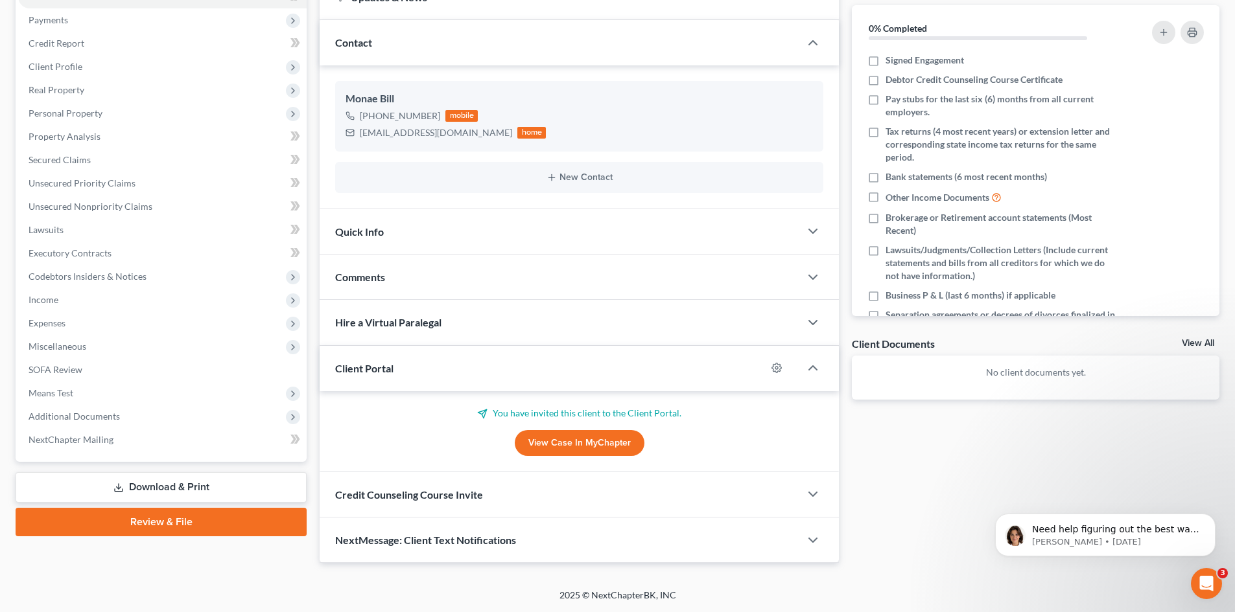
scroll to position [150, 0]
click at [491, 497] on div "Credit Counseling Course Invite" at bounding box center [560, 494] width 480 height 45
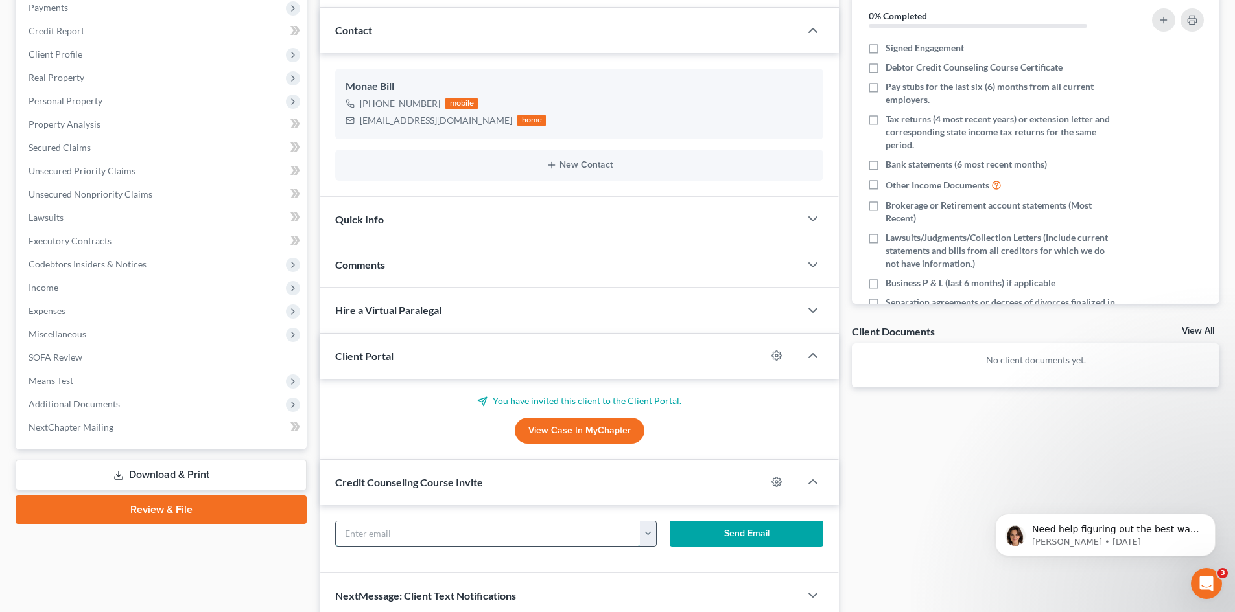
click at [517, 528] on input "text" at bounding box center [488, 534] width 305 height 25
paste input "[EMAIL_ADDRESS][DOMAIN_NAME]"
type input "[EMAIL_ADDRESS][DOMAIN_NAME]"
click at [757, 535] on button "Send Email" at bounding box center [746, 534] width 154 height 26
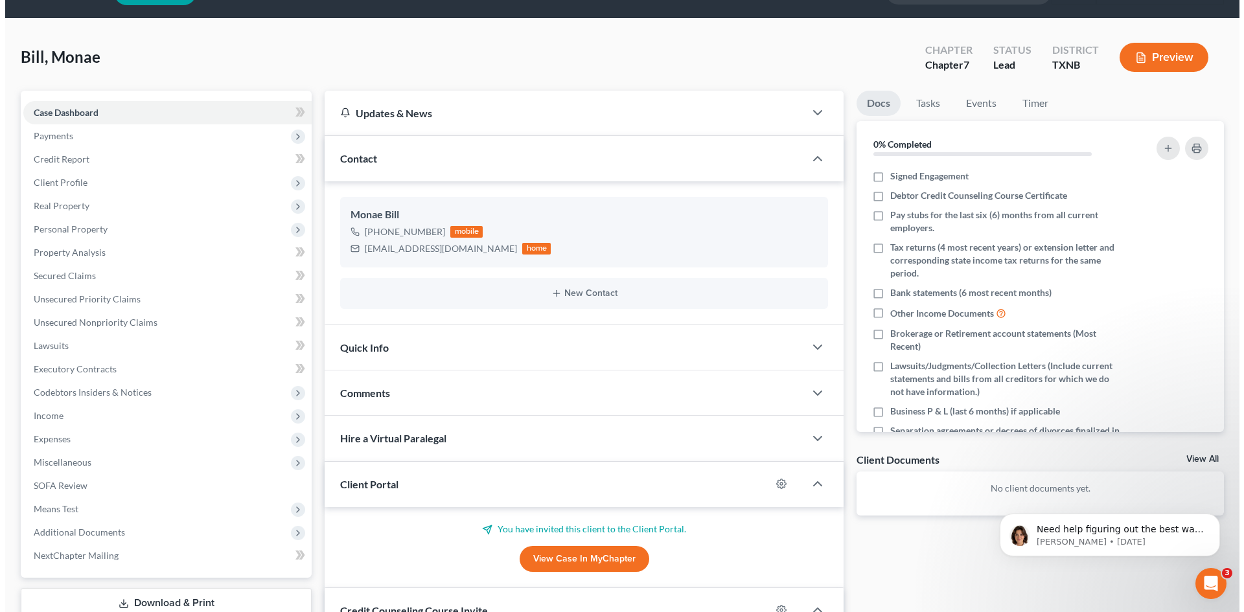
scroll to position [0, 0]
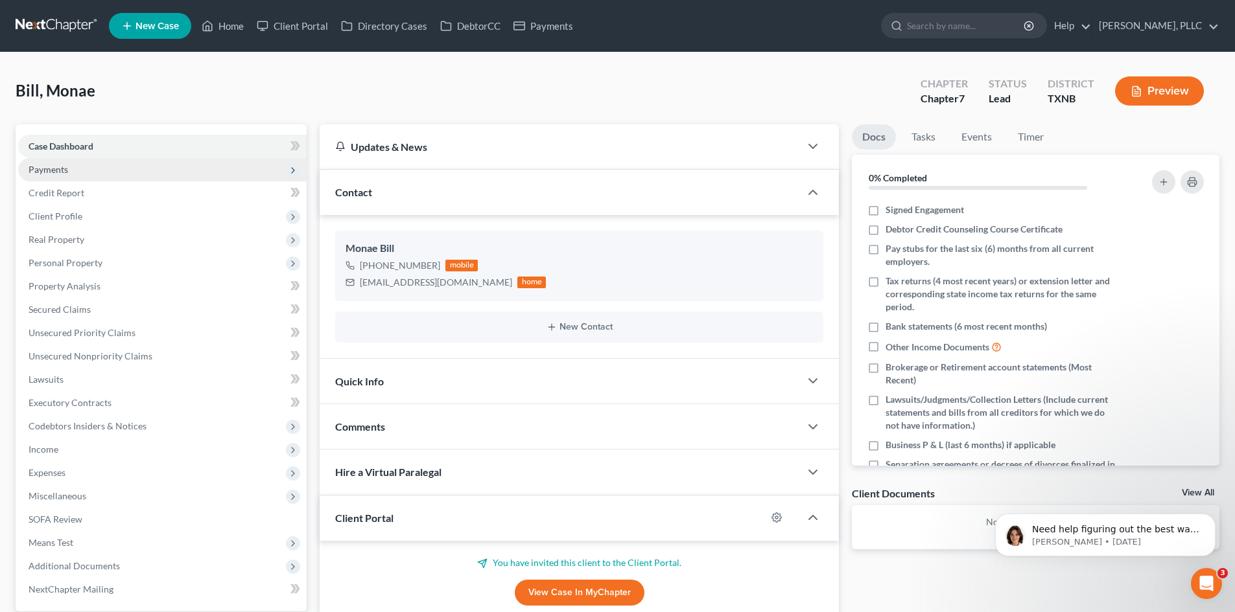
click at [86, 165] on span "Payments" at bounding box center [162, 169] width 288 height 23
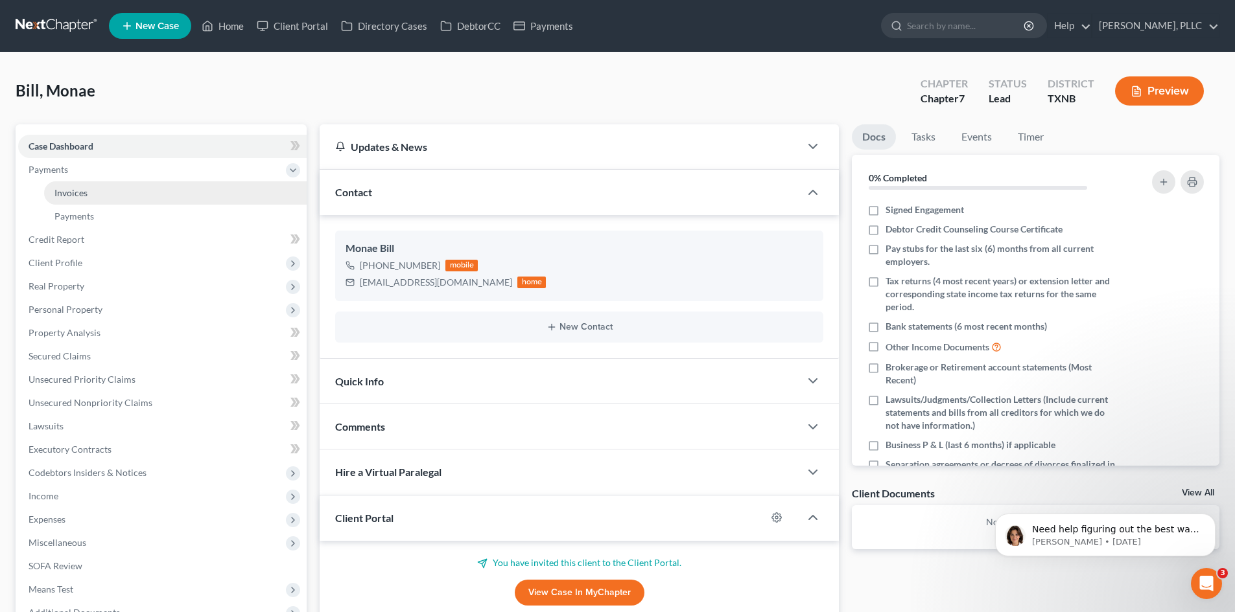
click at [139, 196] on link "Invoices" at bounding box center [175, 192] width 262 height 23
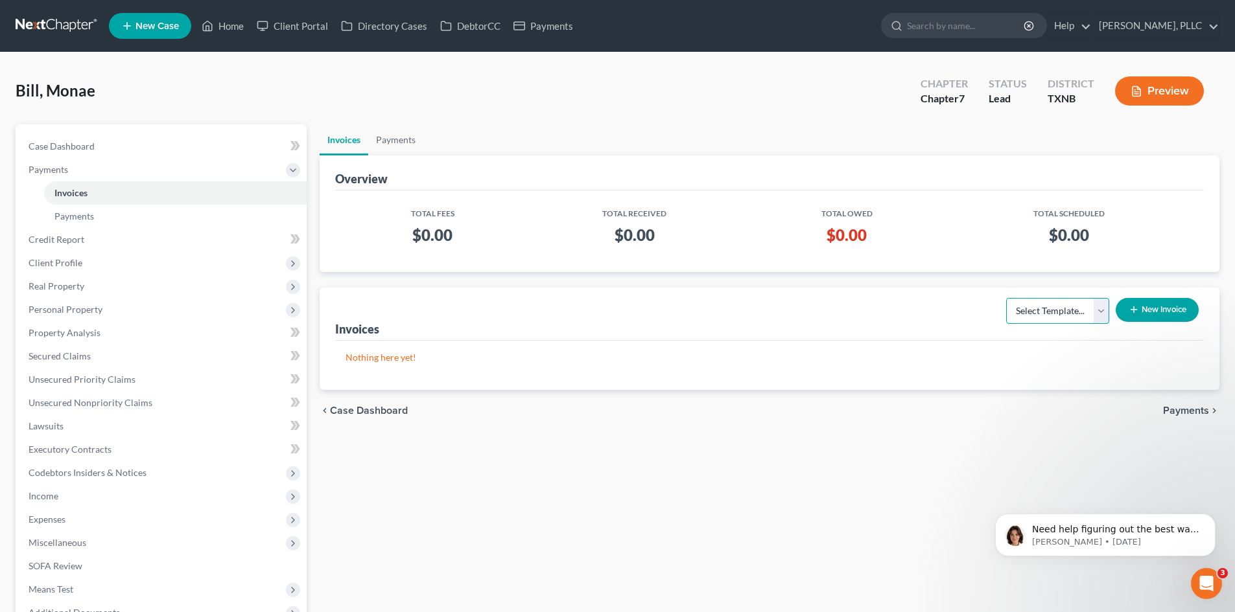
click at [1106, 306] on select "Select Template... Invoice" at bounding box center [1057, 311] width 103 height 26
select select "0"
click at [1006, 298] on select "Select Template... Invoice" at bounding box center [1057, 311] width 103 height 26
click at [1158, 306] on button "New Invoice" at bounding box center [1156, 310] width 83 height 24
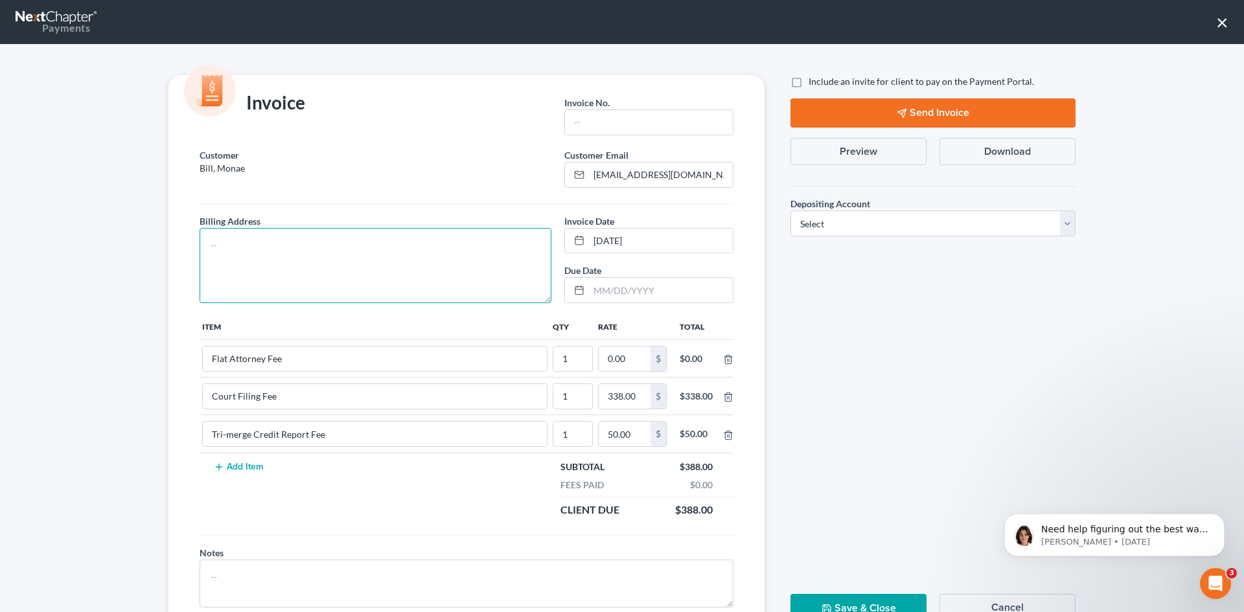
click at [239, 251] on textarea at bounding box center [376, 265] width 352 height 75
type textarea "TBD"
click at [675, 119] on input "text" at bounding box center [649, 122] width 168 height 25
type input "s"
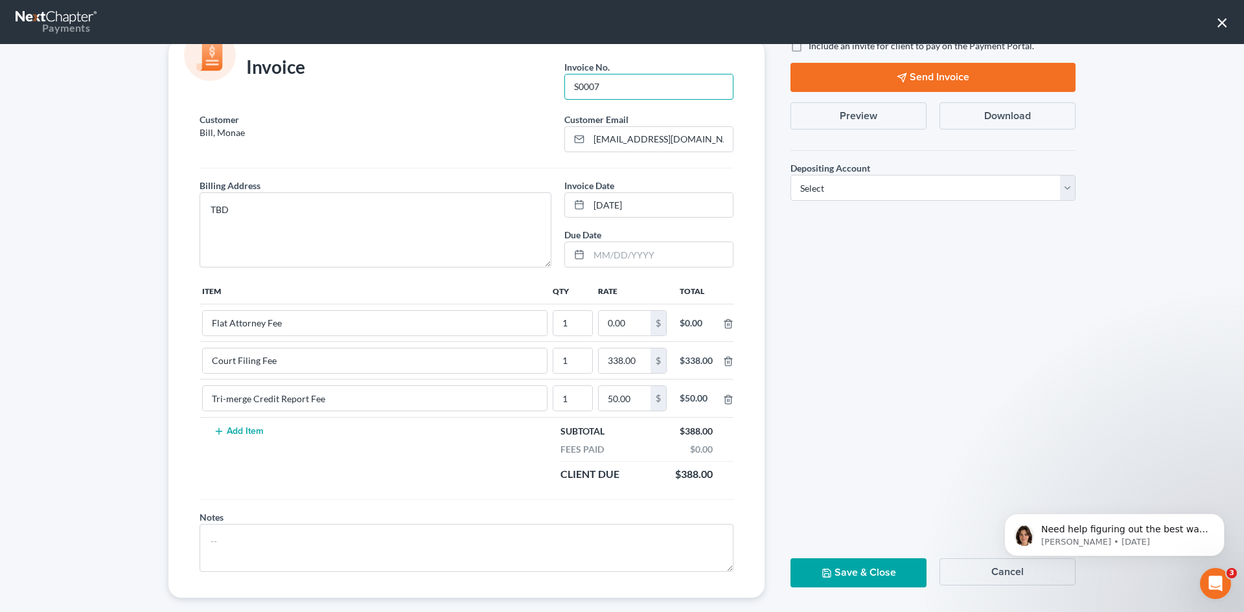
scroll to position [52, 0]
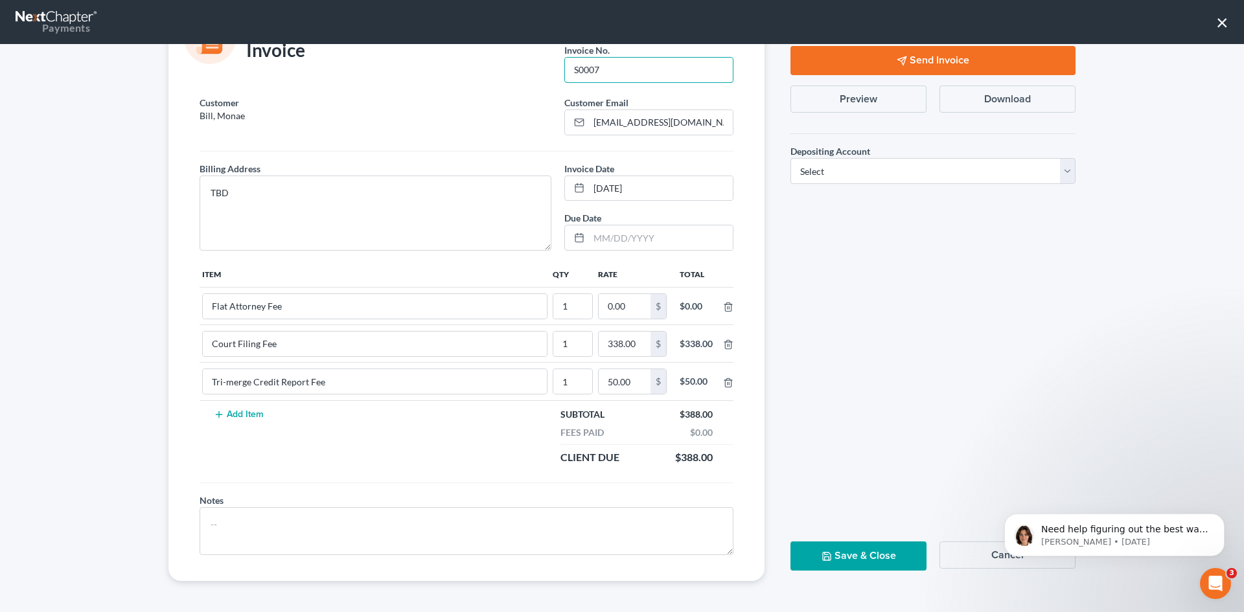
type input "S0007"
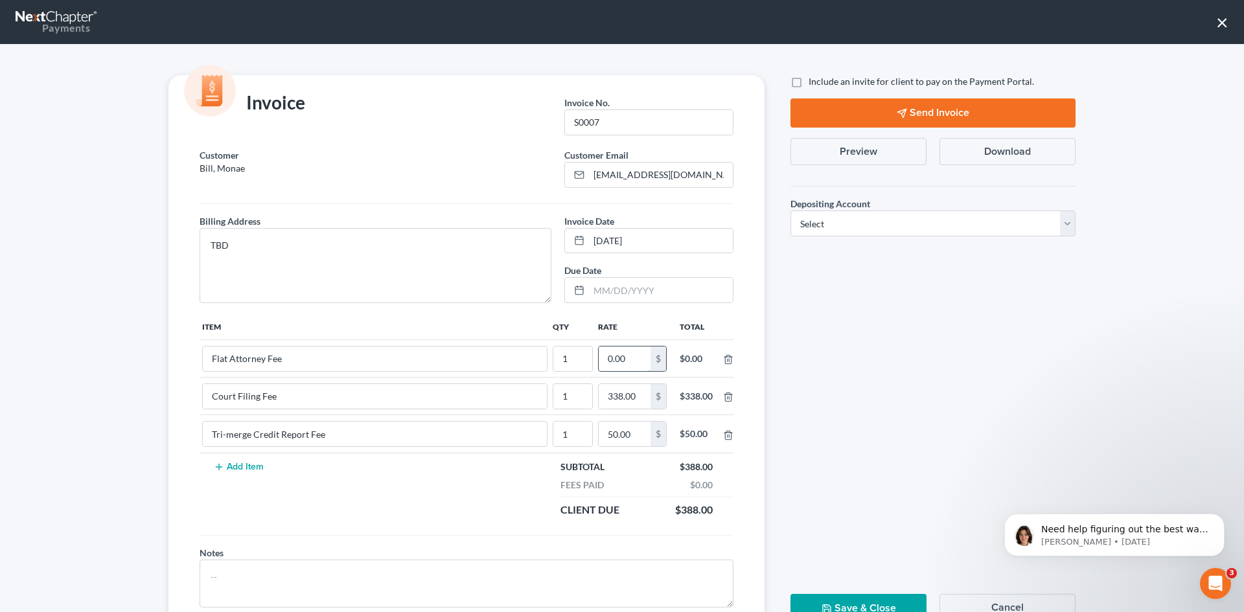
click at [616, 357] on input "0.00" at bounding box center [625, 359] width 52 height 25
type input "2,412"
click at [809, 80] on label "Include an invite for client to pay on the Payment Portal." at bounding box center [922, 81] width 226 height 13
click at [814, 80] on input "Include an invite for client to pay on the Payment Portal." at bounding box center [818, 79] width 8 height 8
checkbox input "true"
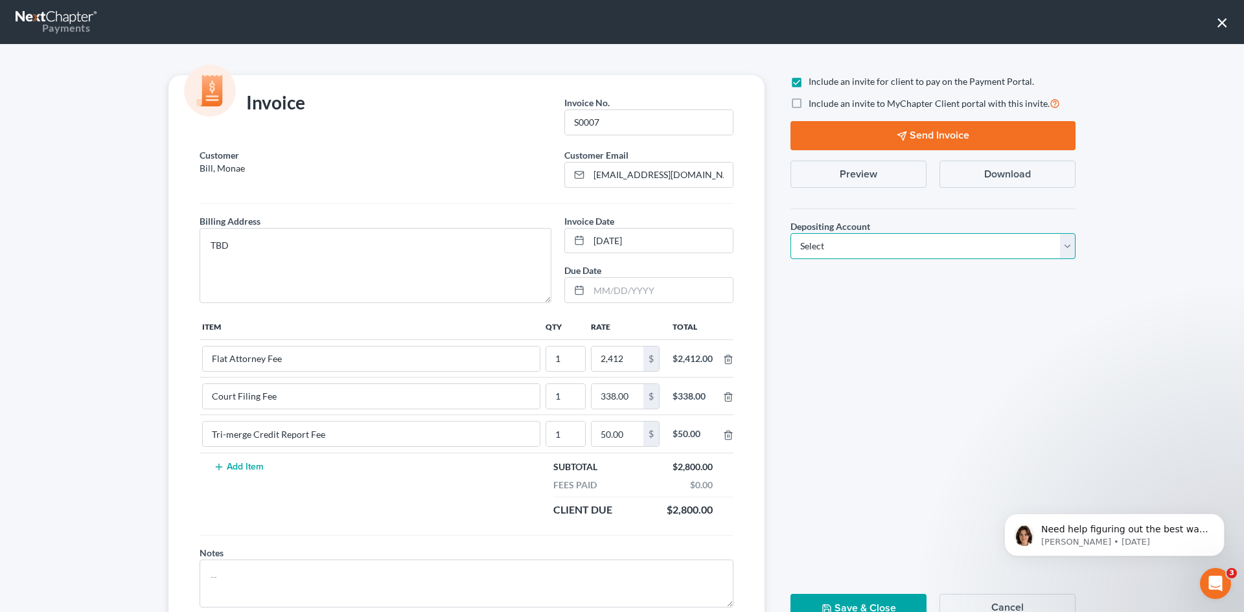
click at [875, 248] on select "Select Operation Trust" at bounding box center [933, 246] width 285 height 26
select select "1"
click at [791, 233] on select "Select Operation Trust" at bounding box center [933, 246] width 285 height 26
click at [939, 137] on button "Send Invoice" at bounding box center [933, 135] width 285 height 29
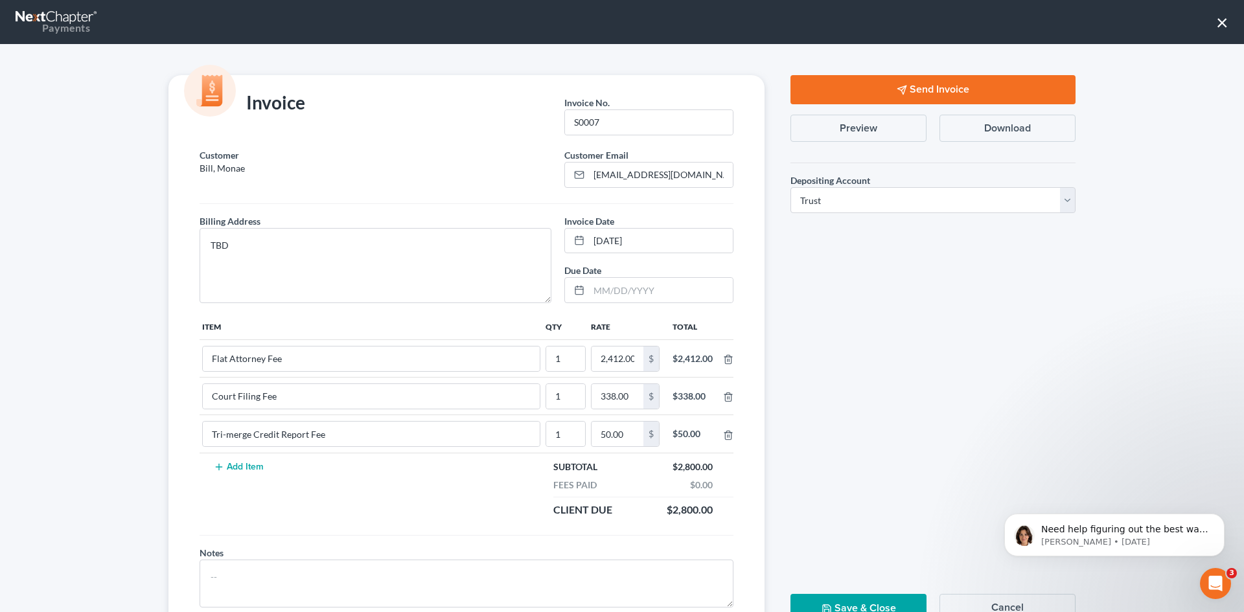
click at [1222, 18] on button "×" at bounding box center [1222, 22] width 12 height 21
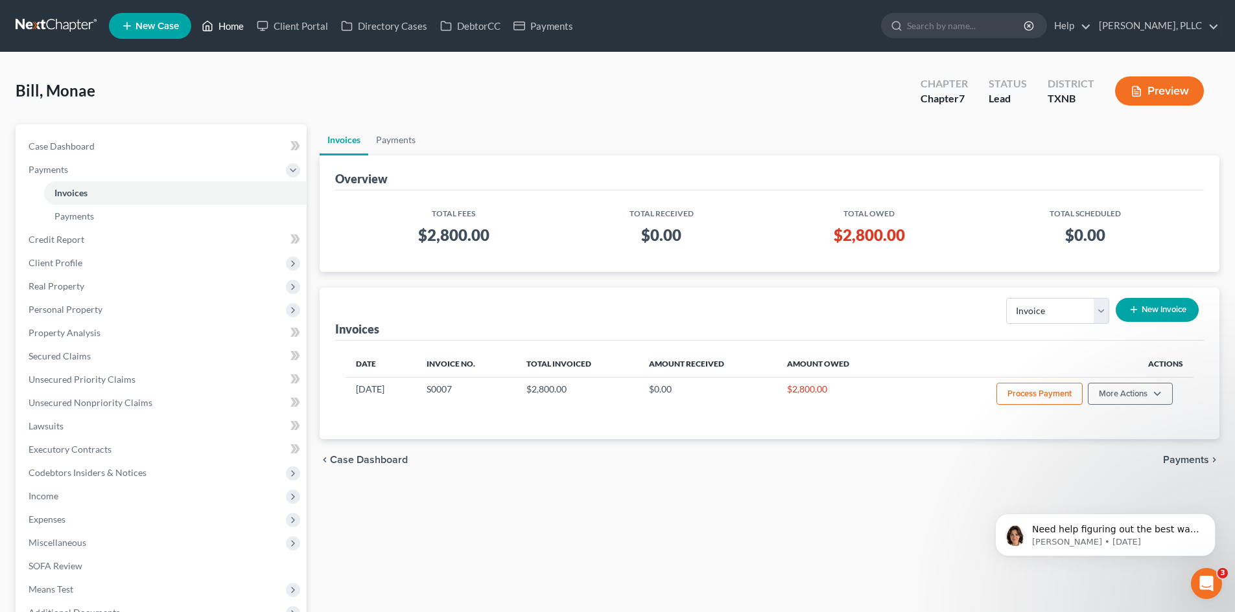
click at [229, 17] on link "Home" at bounding box center [222, 25] width 55 height 23
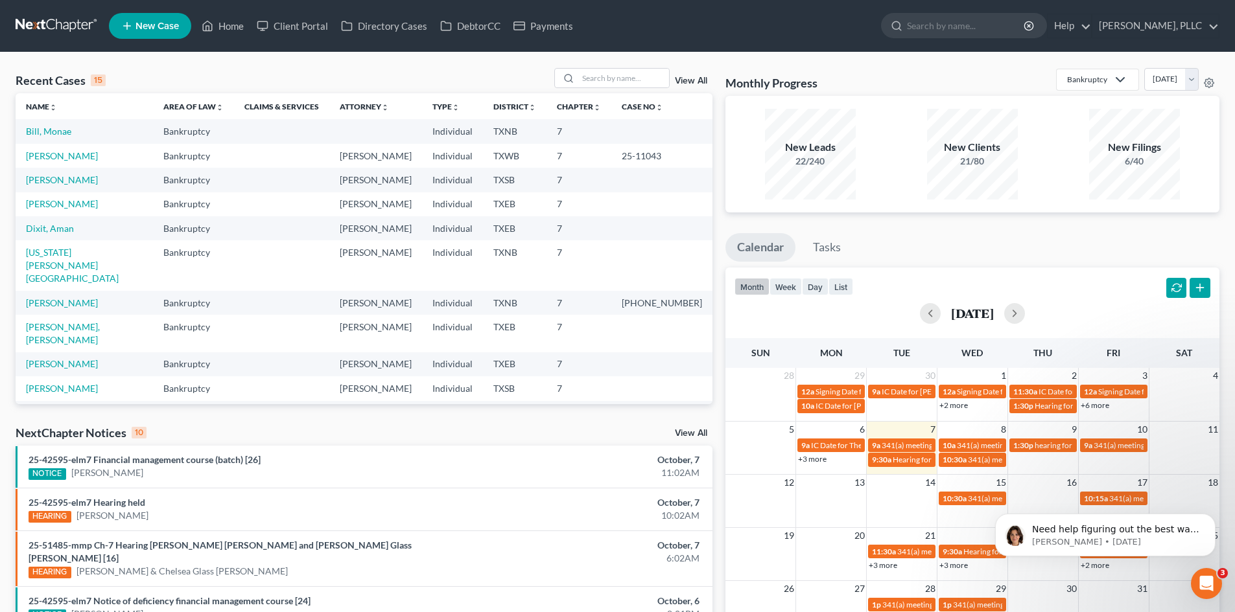
click at [139, 23] on span "New Case" at bounding box center [156, 26] width 43 height 10
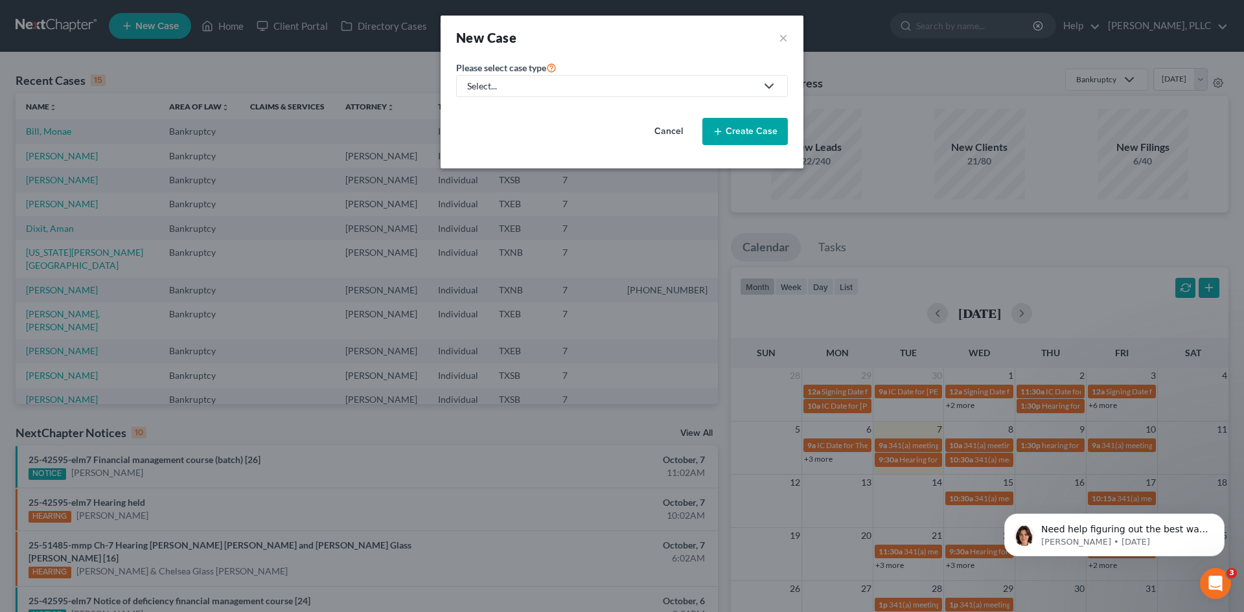
click at [489, 86] on div "Select..." at bounding box center [611, 86] width 289 height 13
click at [483, 110] on div "Bankruptcy" at bounding box center [522, 112] width 106 height 13
select select "78"
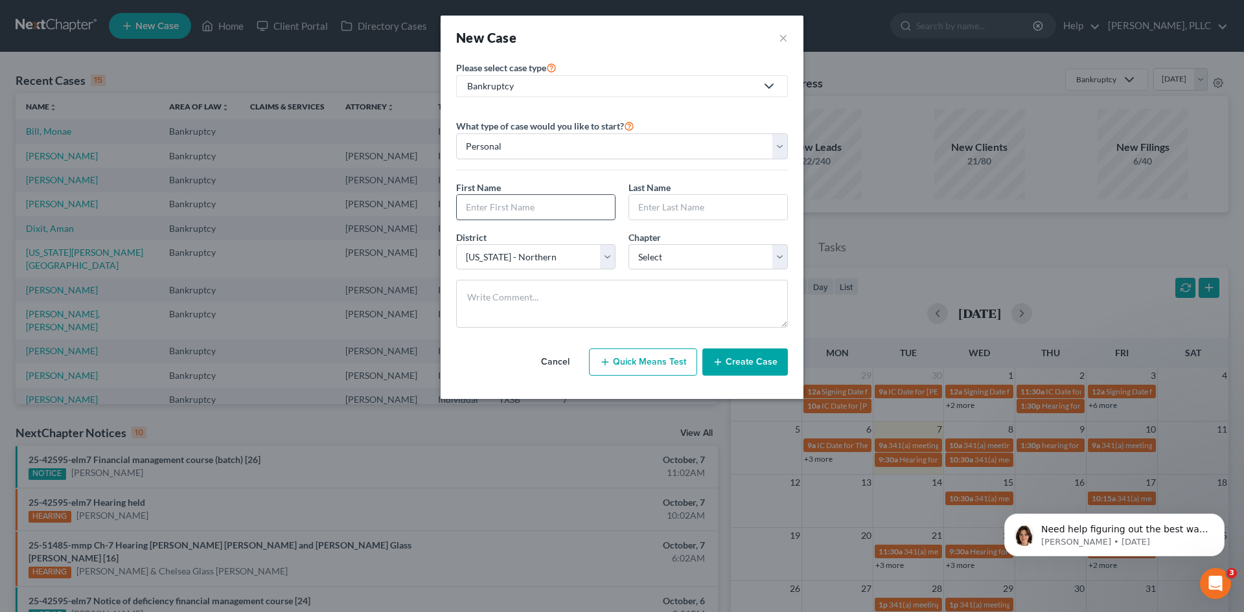
click at [492, 211] on input "text" at bounding box center [536, 207] width 158 height 25
type input "[PERSON_NAME]"
click at [609, 256] on select "Select [US_STATE] - [GEOGRAPHIC_DATA] [US_STATE] - [GEOGRAPHIC_DATA][US_STATE] …" at bounding box center [535, 257] width 159 height 26
select select "79"
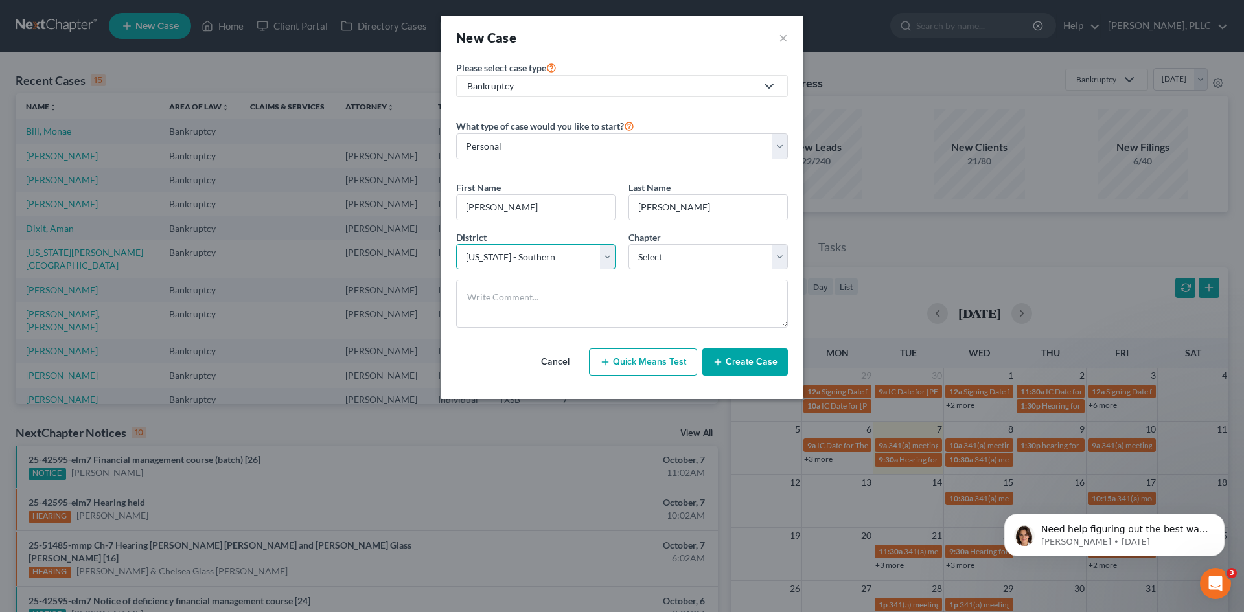
click at [456, 244] on select "Select [US_STATE] - [GEOGRAPHIC_DATA] [US_STATE] - [GEOGRAPHIC_DATA][US_STATE] …" at bounding box center [535, 257] width 159 height 26
click at [686, 253] on select "Select 7 11 12 13" at bounding box center [708, 257] width 159 height 26
select select "0"
click at [629, 244] on select "Select 7 11 12 13" at bounding box center [708, 257] width 159 height 26
click at [735, 360] on button "Create Case" at bounding box center [746, 362] width 86 height 27
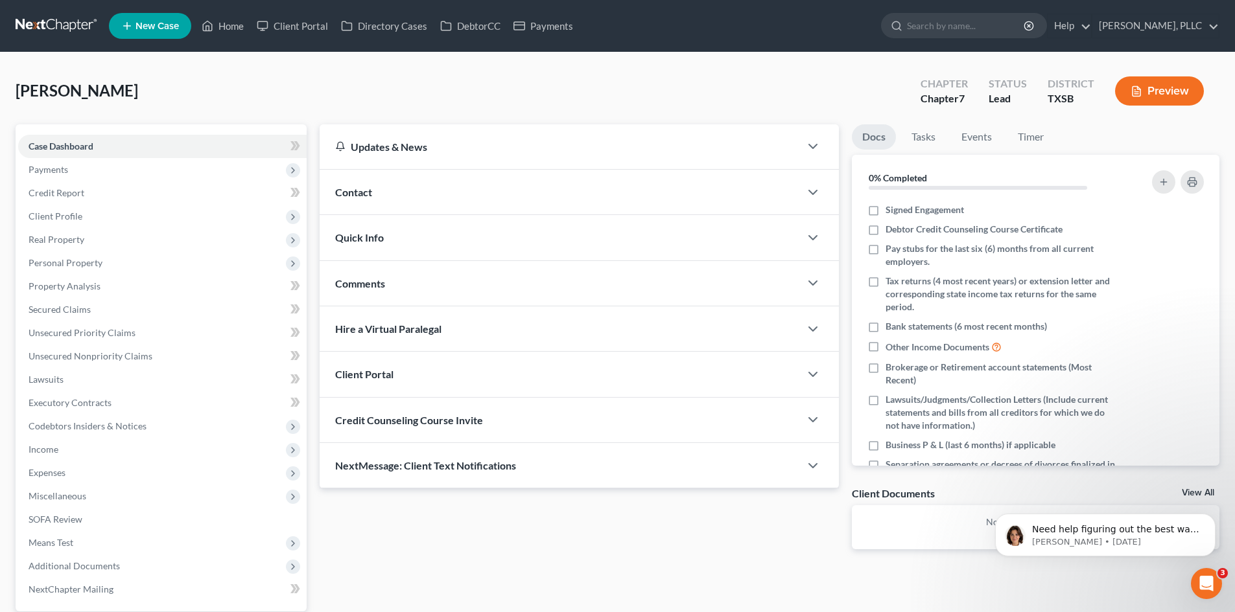
click at [425, 199] on div "Contact" at bounding box center [560, 192] width 480 height 45
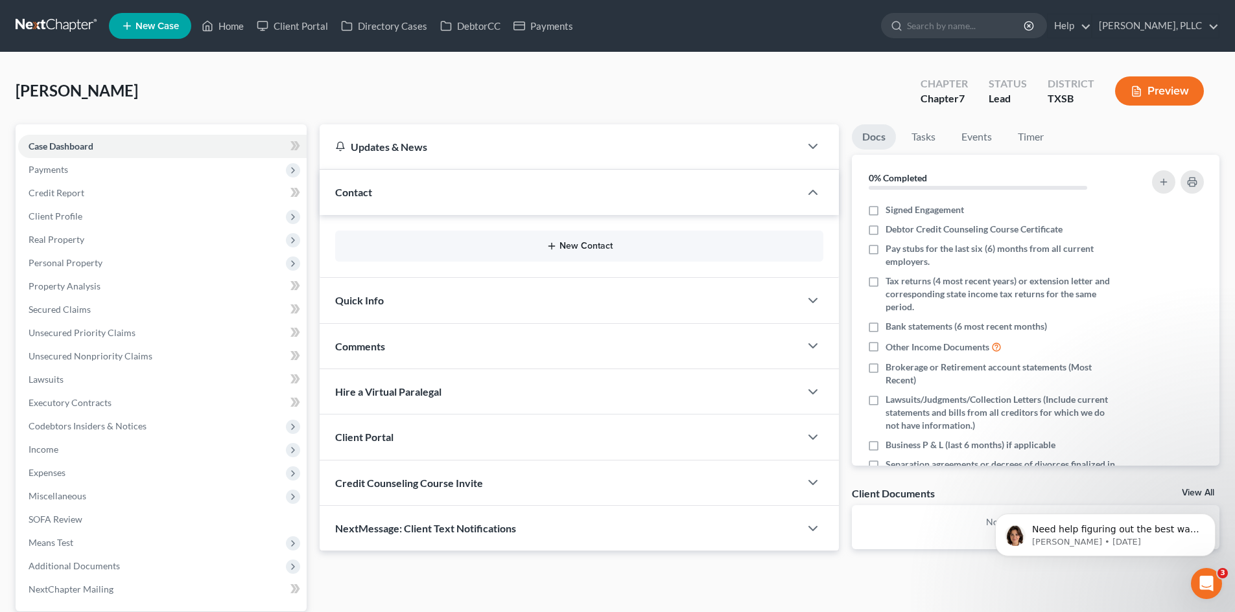
click at [565, 244] on button "New Contact" at bounding box center [578, 246] width 467 height 10
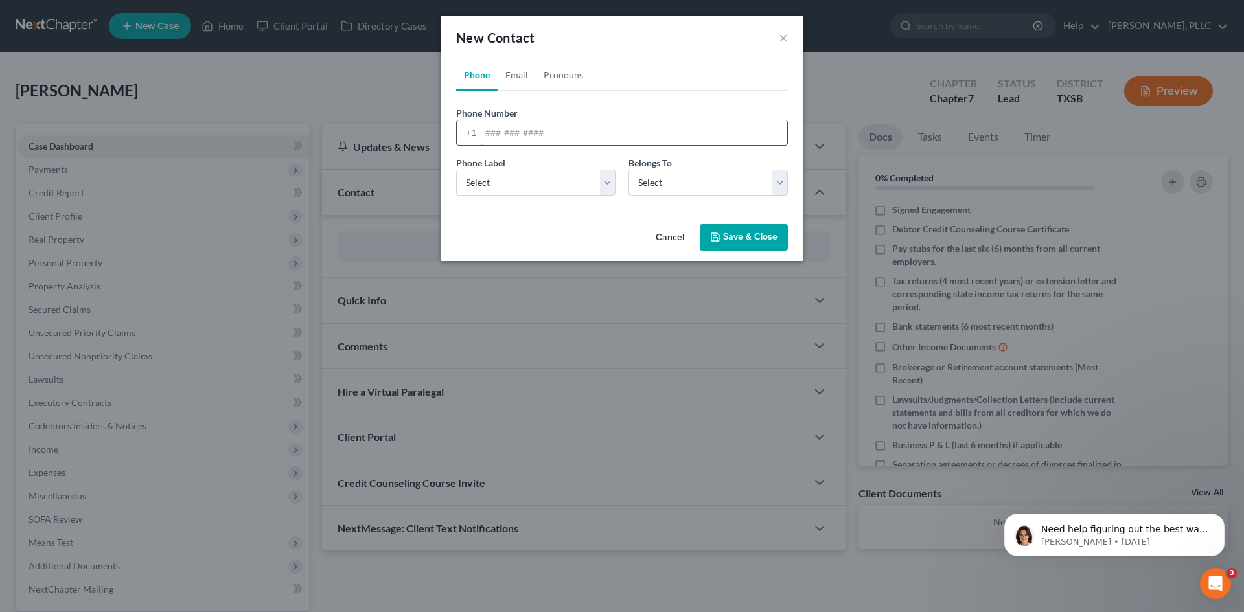
click at [498, 137] on input "tel" at bounding box center [634, 133] width 307 height 25
type input "3182379931"
click at [488, 183] on select "Select Mobile Home Work Other" at bounding box center [535, 183] width 159 height 26
select select "0"
click at [456, 170] on select "Select Mobile Home Work Other" at bounding box center [535, 183] width 159 height 26
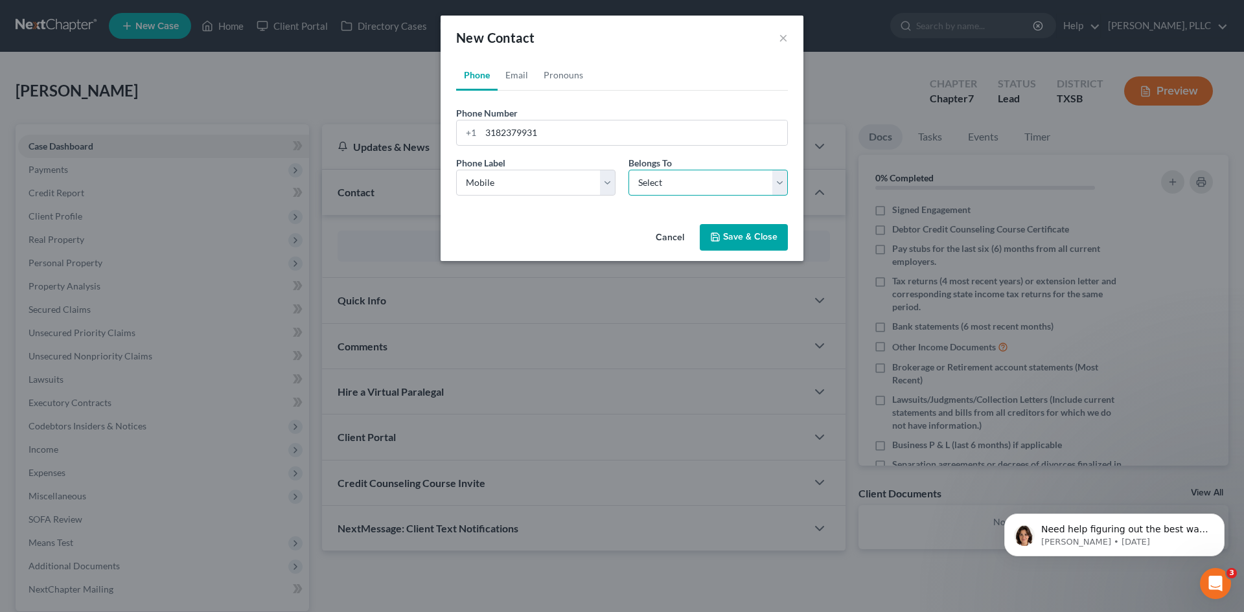
click at [652, 178] on select "Select Client Other" at bounding box center [708, 183] width 159 height 26
select select "0"
click at [629, 170] on select "Select Client Other" at bounding box center [708, 183] width 159 height 26
select select "0"
click at [518, 78] on link "Email" at bounding box center [517, 75] width 38 height 31
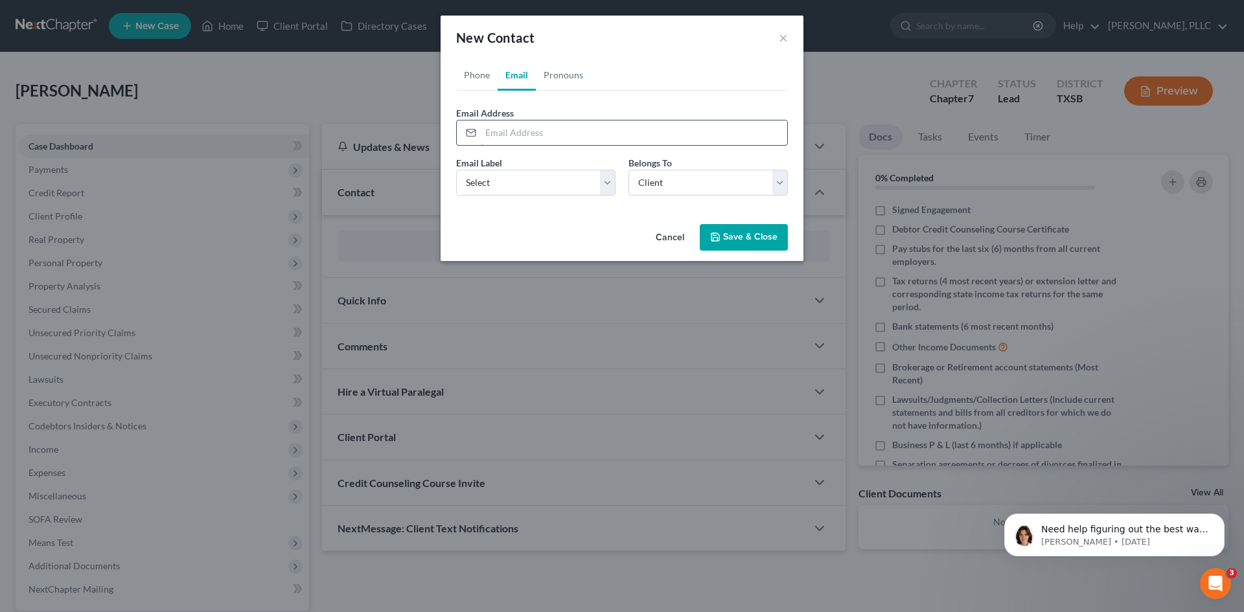
click at [496, 130] on input "email" at bounding box center [634, 133] width 307 height 25
type input "[EMAIL_ADDRESS][DOMAIN_NAME]"
click at [736, 235] on button "Save & Close" at bounding box center [744, 237] width 88 height 27
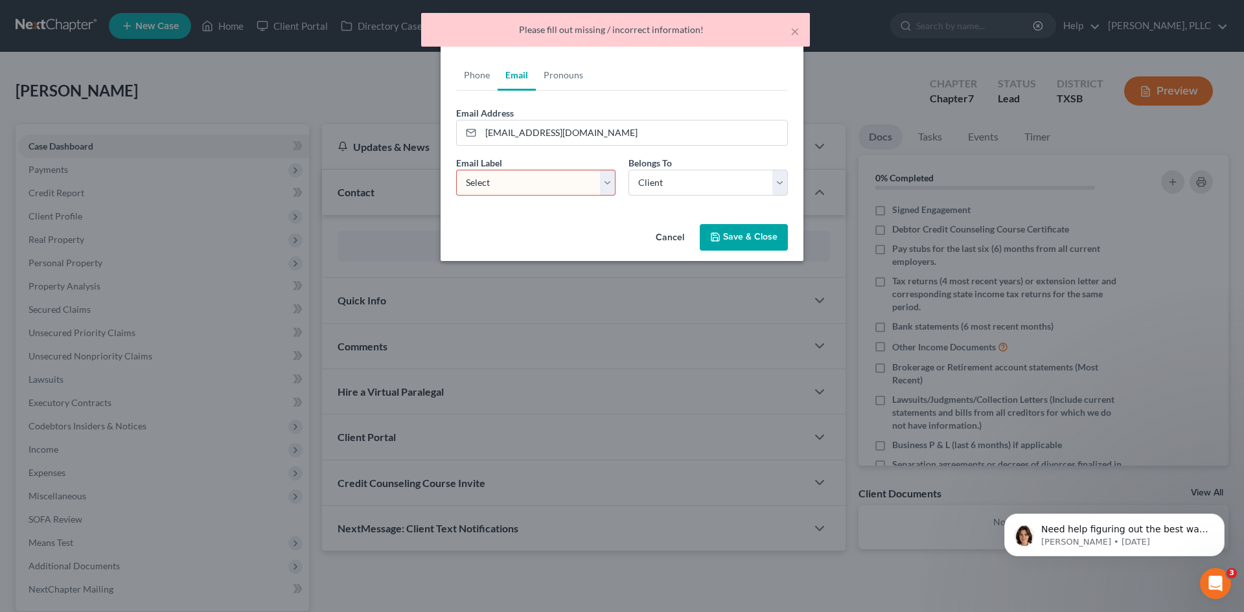
click at [541, 176] on select "Select Home Work Other" at bounding box center [535, 183] width 159 height 26
select select "0"
click at [456, 170] on select "Select Home Work Other" at bounding box center [535, 183] width 159 height 26
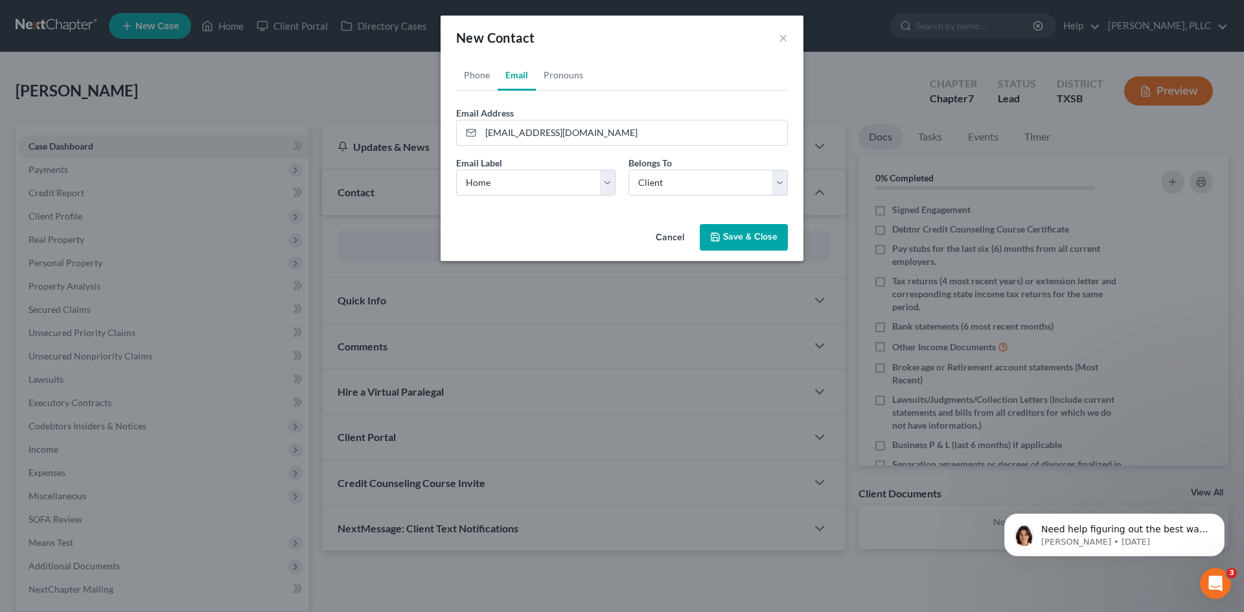
click at [756, 234] on button "Save & Close" at bounding box center [744, 237] width 88 height 27
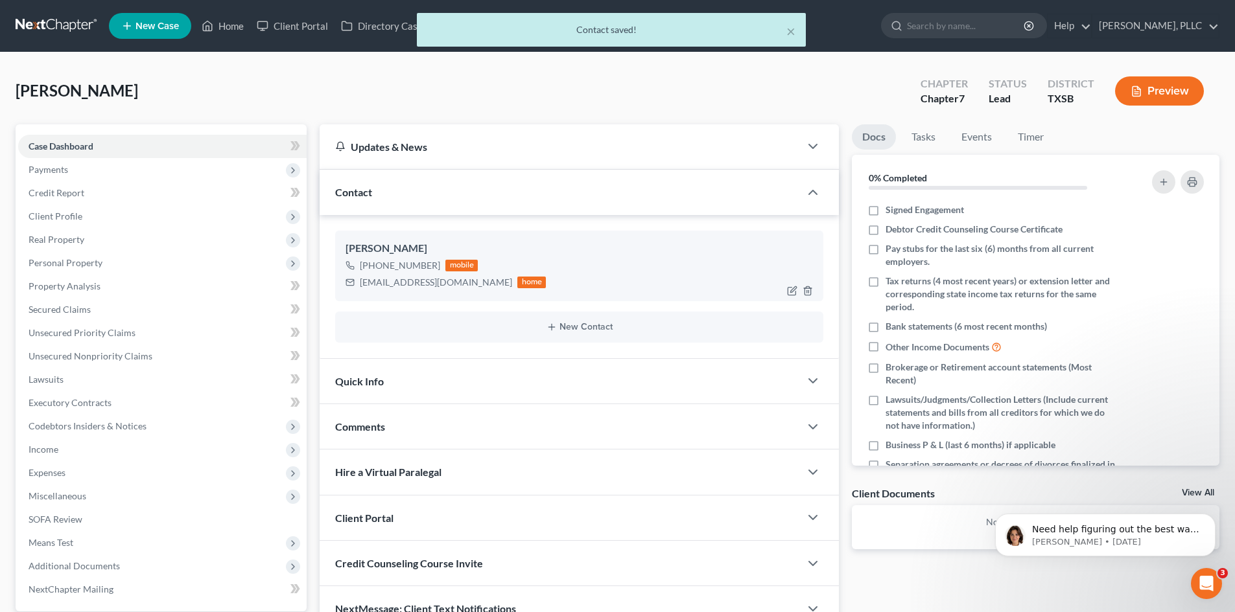
click at [443, 283] on div "[EMAIL_ADDRESS][DOMAIN_NAME]" at bounding box center [436, 282] width 152 height 13
drag, startPoint x: 450, startPoint y: 283, endPoint x: 362, endPoint y: 287, distance: 88.3
click at [362, 287] on div "[EMAIL_ADDRESS][DOMAIN_NAME]" at bounding box center [436, 282] width 152 height 13
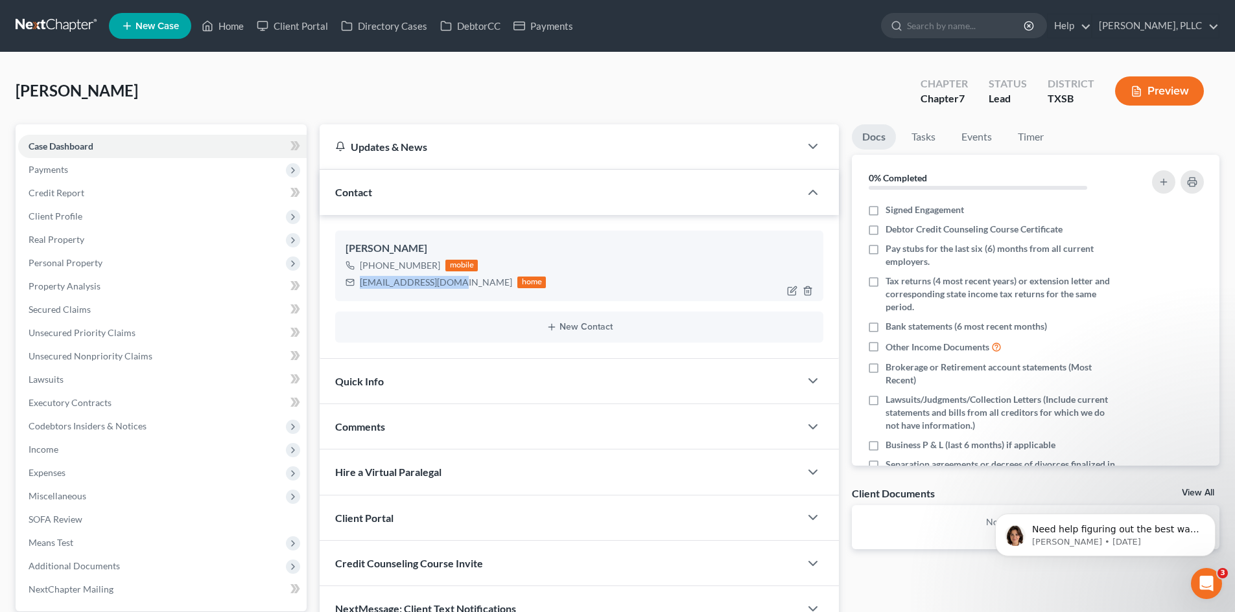
copy div "[EMAIL_ADDRESS][DOMAIN_NAME]"
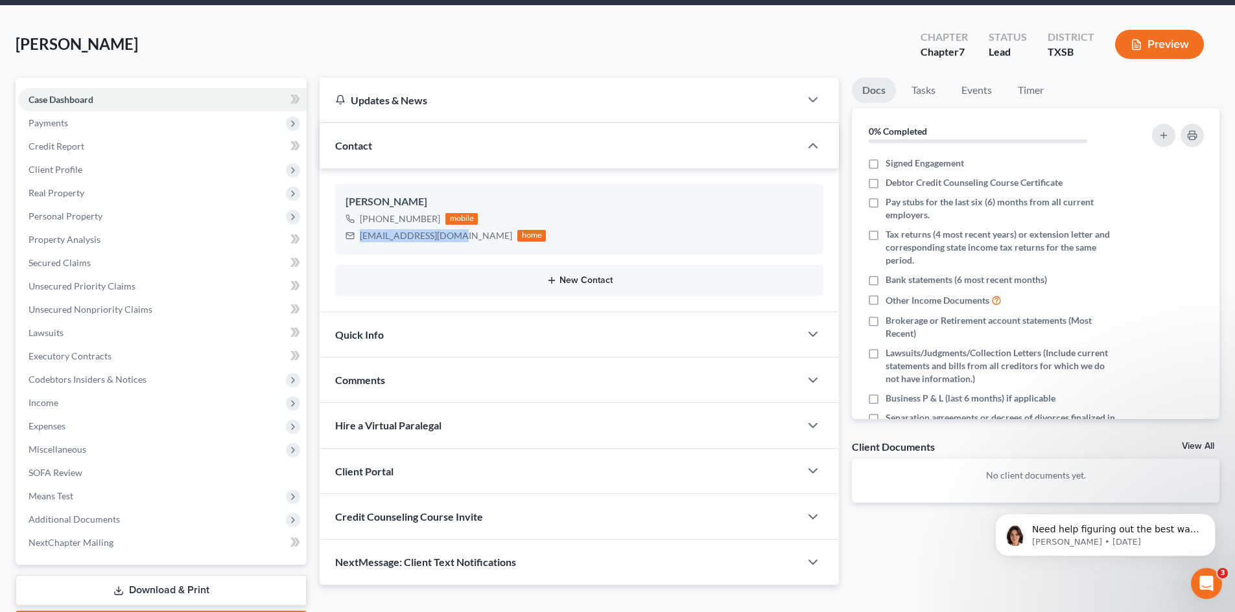
scroll to position [123, 0]
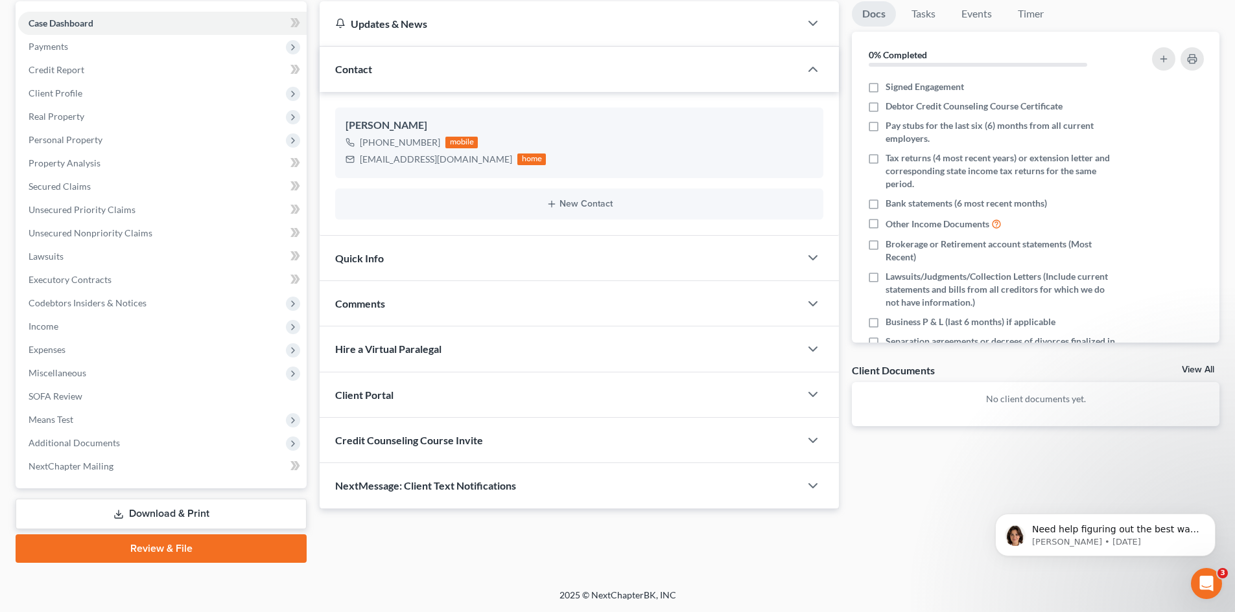
click at [448, 399] on div "Client Portal" at bounding box center [560, 395] width 480 height 45
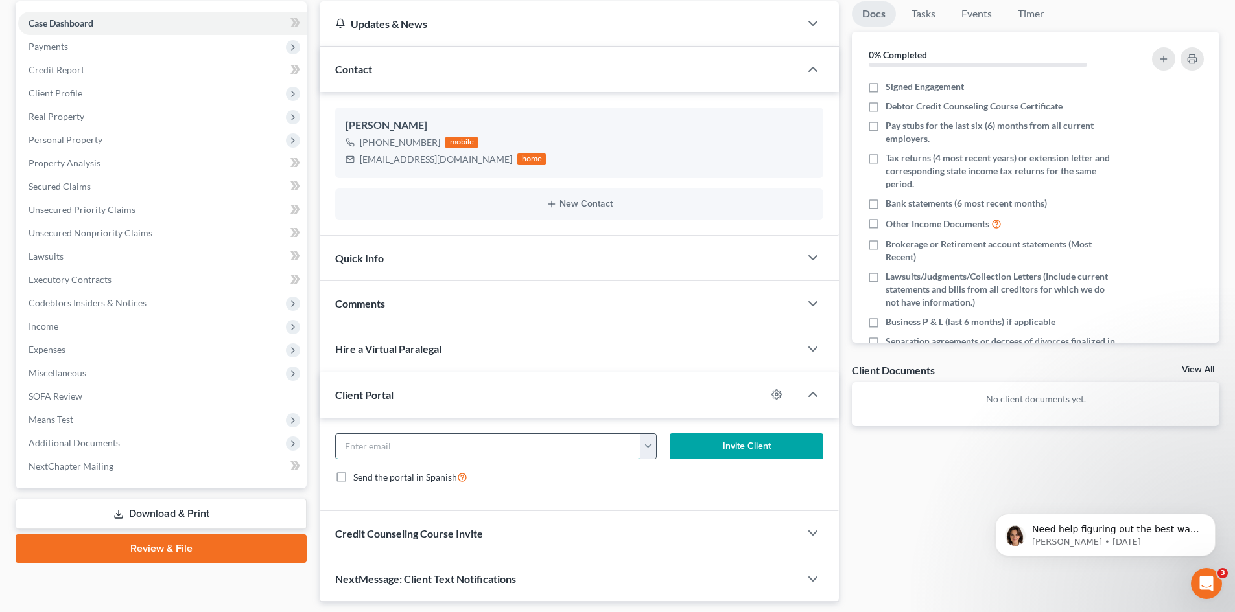
click at [549, 446] on input "email" at bounding box center [488, 446] width 305 height 25
paste input "[EMAIL_ADDRESS][DOMAIN_NAME]"
type input "[EMAIL_ADDRESS][DOMAIN_NAME]"
click at [732, 445] on button "Invite Client" at bounding box center [746, 447] width 154 height 26
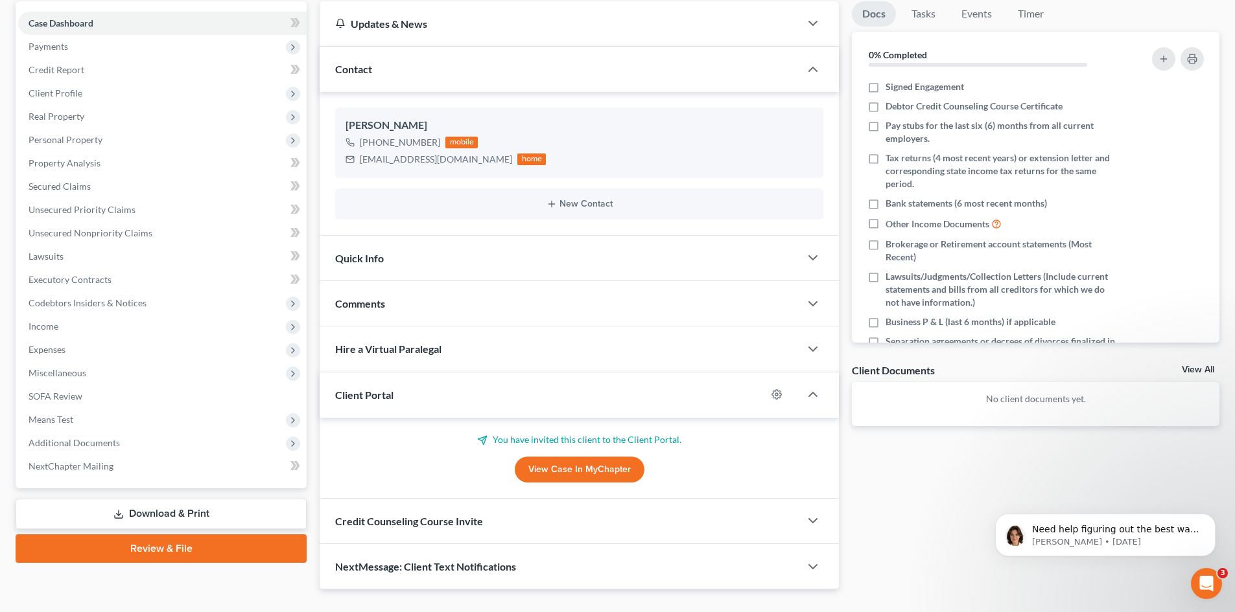
scroll to position [150, 0]
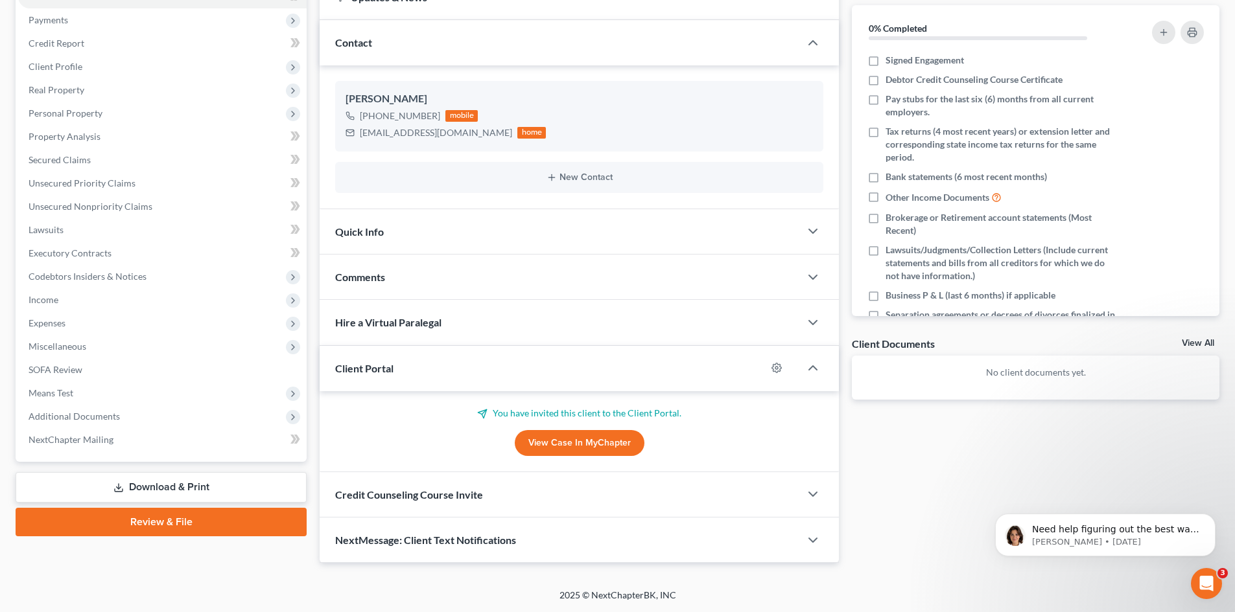
click at [447, 493] on span "Credit Counseling Course Invite" at bounding box center [409, 495] width 148 height 12
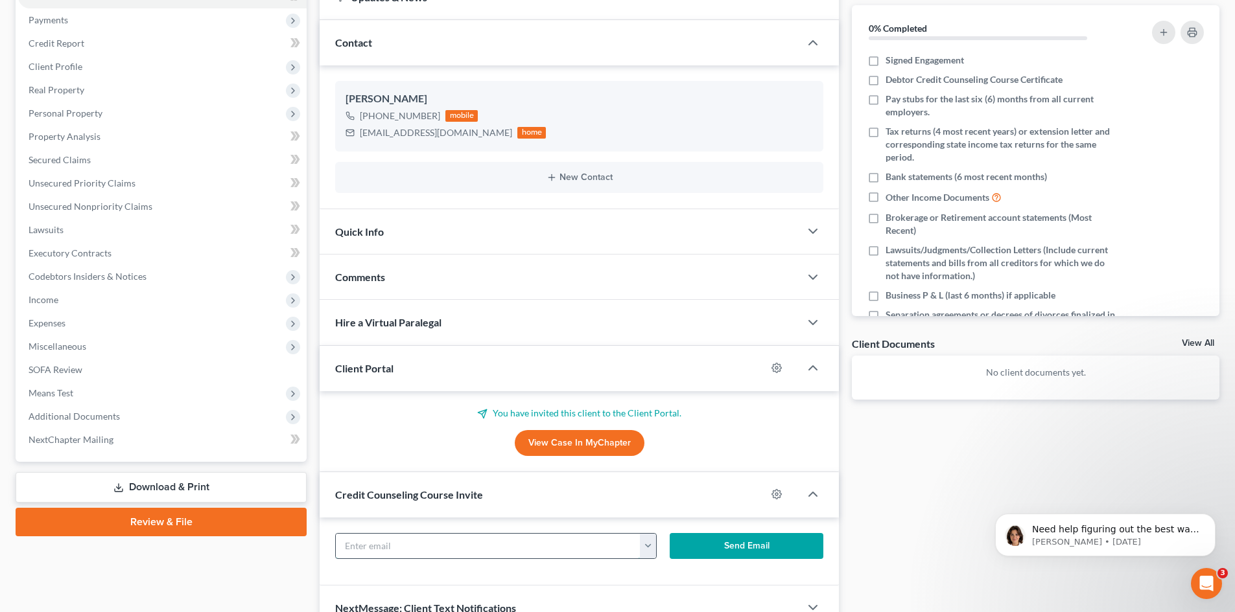
click at [449, 544] on input "text" at bounding box center [488, 546] width 305 height 25
paste input "[EMAIL_ADDRESS][DOMAIN_NAME]"
type input "[EMAIL_ADDRESS][DOMAIN_NAME]"
click at [731, 544] on button "Send Email" at bounding box center [746, 546] width 154 height 26
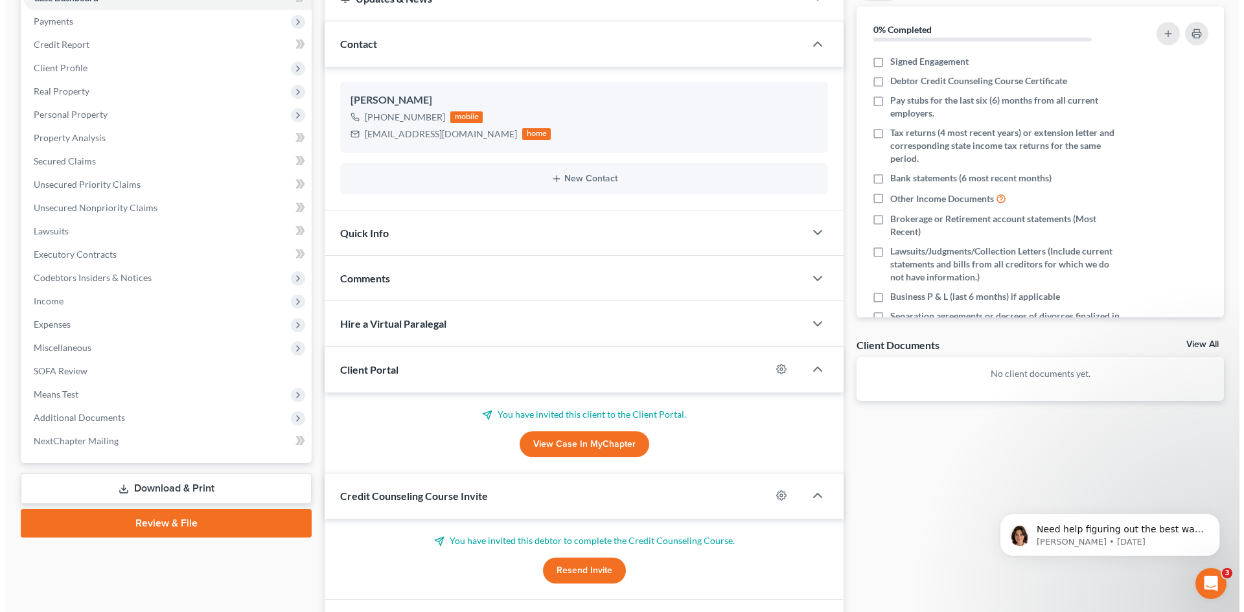
scroll to position [0, 0]
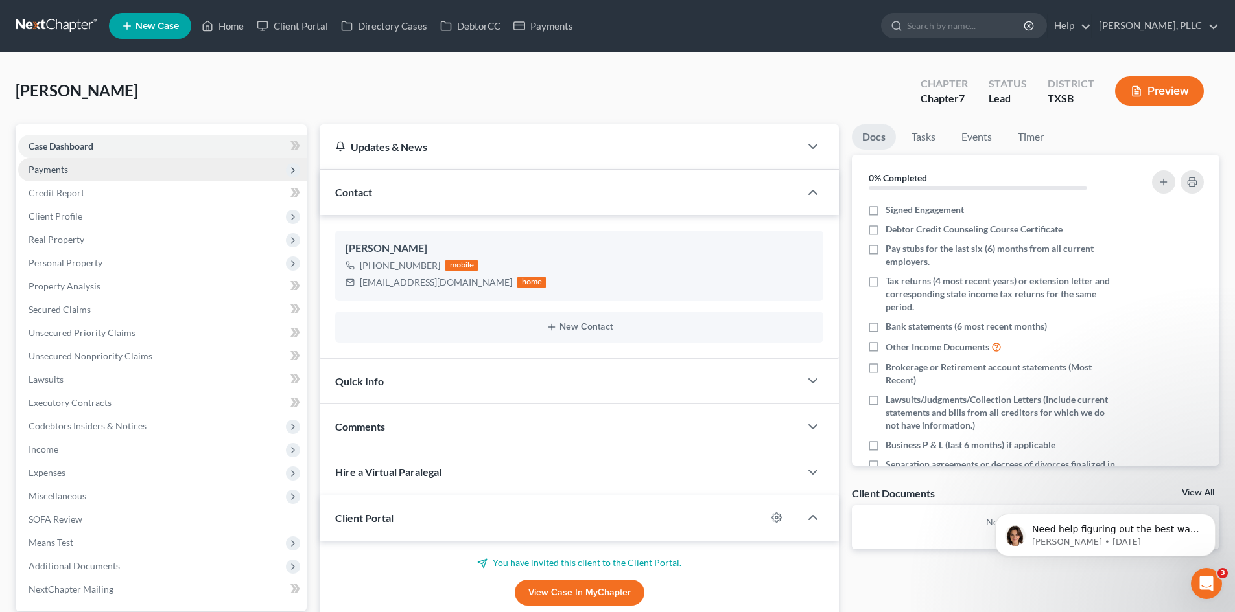
click at [48, 167] on span "Payments" at bounding box center [49, 169] width 40 height 11
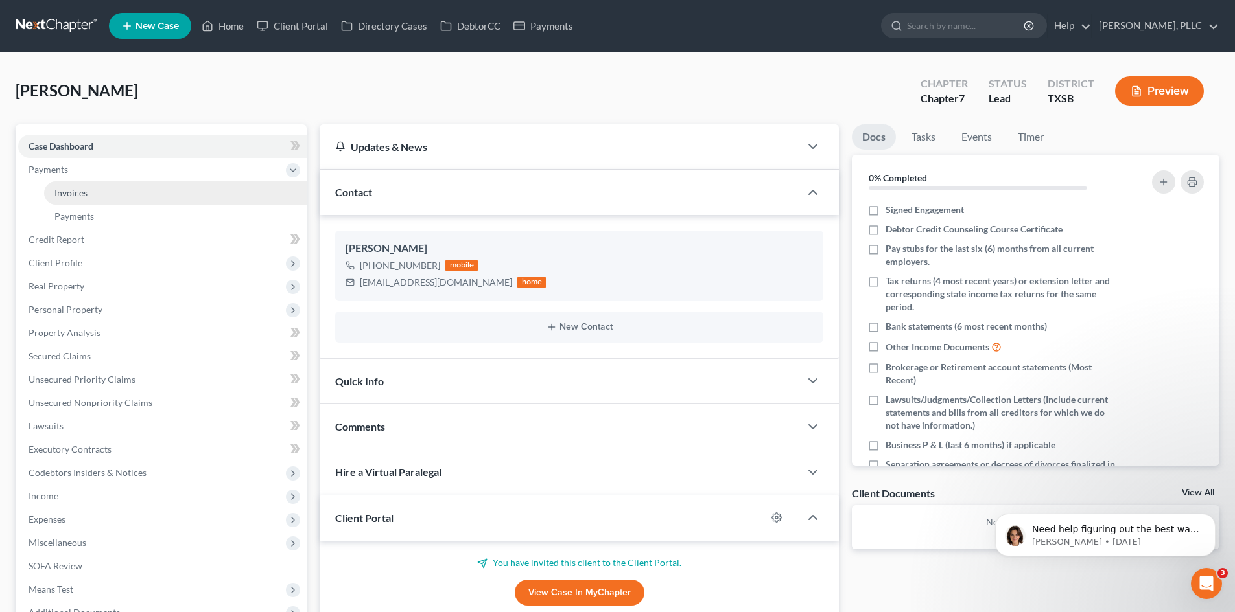
click at [78, 194] on span "Invoices" at bounding box center [70, 192] width 33 height 11
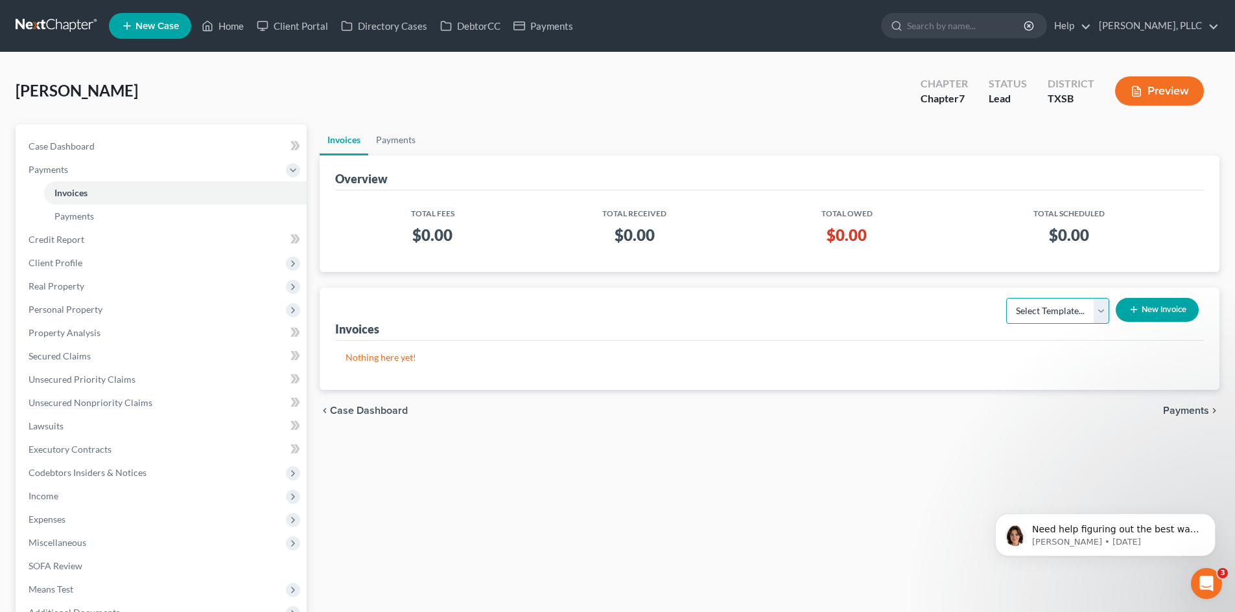
click at [1099, 314] on select "Select Template... Invoice" at bounding box center [1057, 311] width 103 height 26
select select "0"
click at [1006, 298] on select "Select Template... Invoice" at bounding box center [1057, 311] width 103 height 26
click at [1144, 304] on button "New Invoice" at bounding box center [1156, 310] width 83 height 24
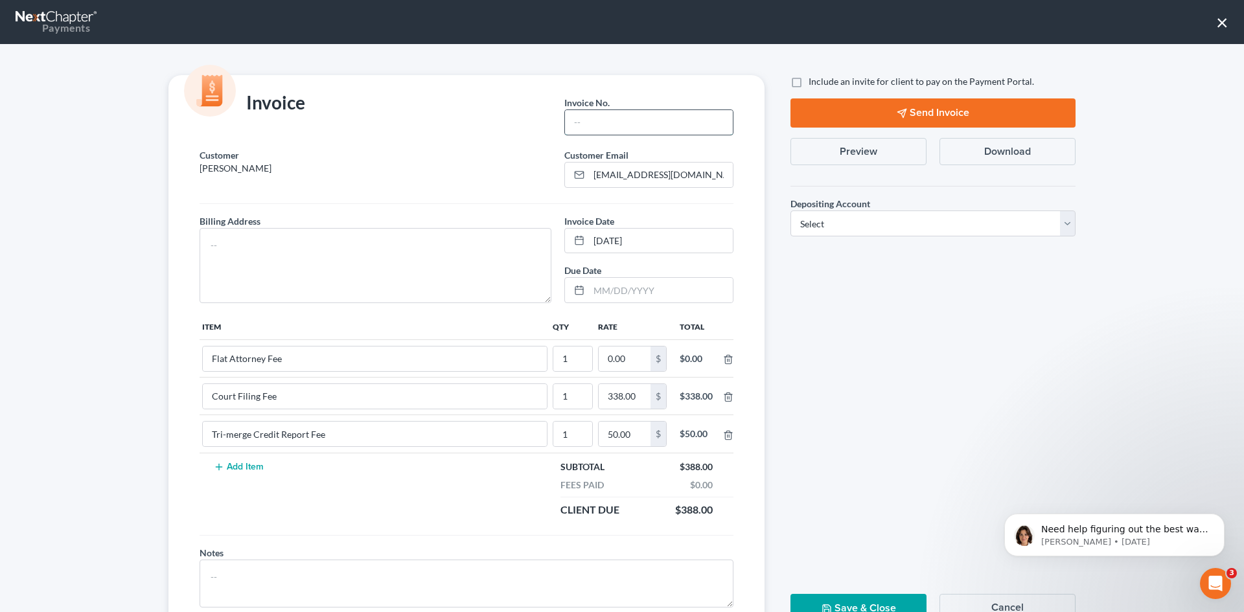
click at [584, 126] on input "text" at bounding box center [649, 122] width 168 height 25
type input "T0008"
click at [334, 261] on textarea at bounding box center [376, 265] width 352 height 75
type textarea "TBD"
click at [626, 362] on input "0.00" at bounding box center [625, 359] width 52 height 25
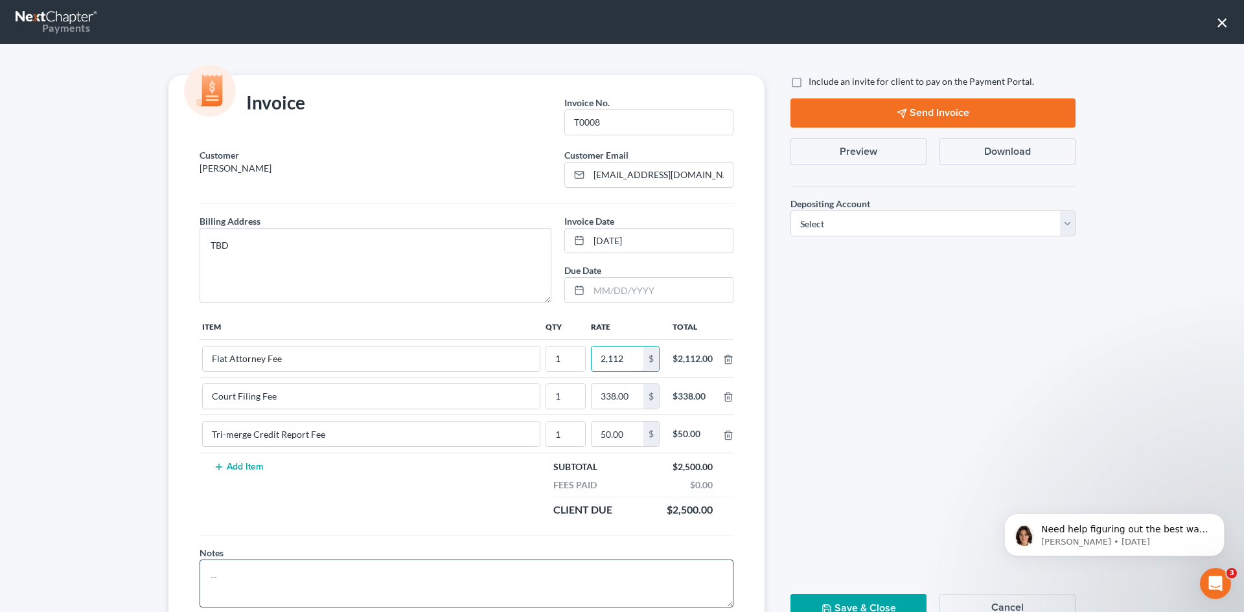
type input "2,112"
click at [325, 585] on textarea at bounding box center [467, 584] width 534 height 48
click at [809, 83] on label "Include an invite for client to pay on the Payment Portal." at bounding box center [922, 81] width 226 height 13
click at [814, 83] on input "Include an invite for client to pay on the Payment Portal." at bounding box center [818, 79] width 8 height 8
checkbox input "true"
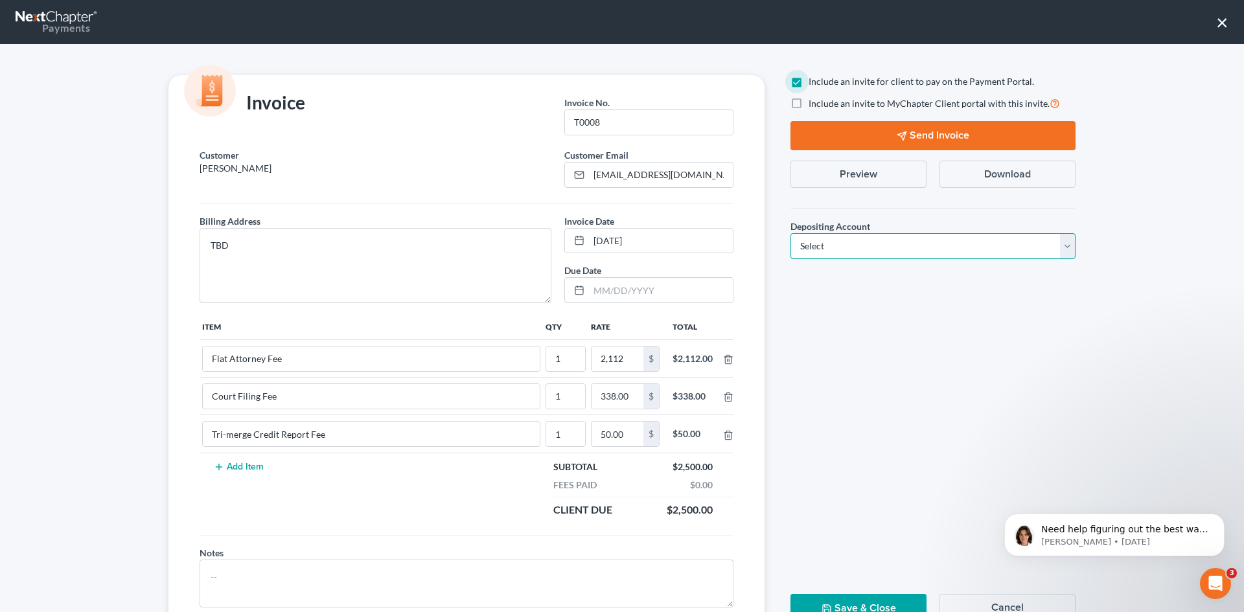
click at [868, 244] on select "Select Operation Trust" at bounding box center [933, 246] width 285 height 26
select select "1"
click at [791, 233] on select "Select Operation Trust" at bounding box center [933, 246] width 285 height 26
click at [863, 128] on button "Send Invoice" at bounding box center [933, 135] width 285 height 29
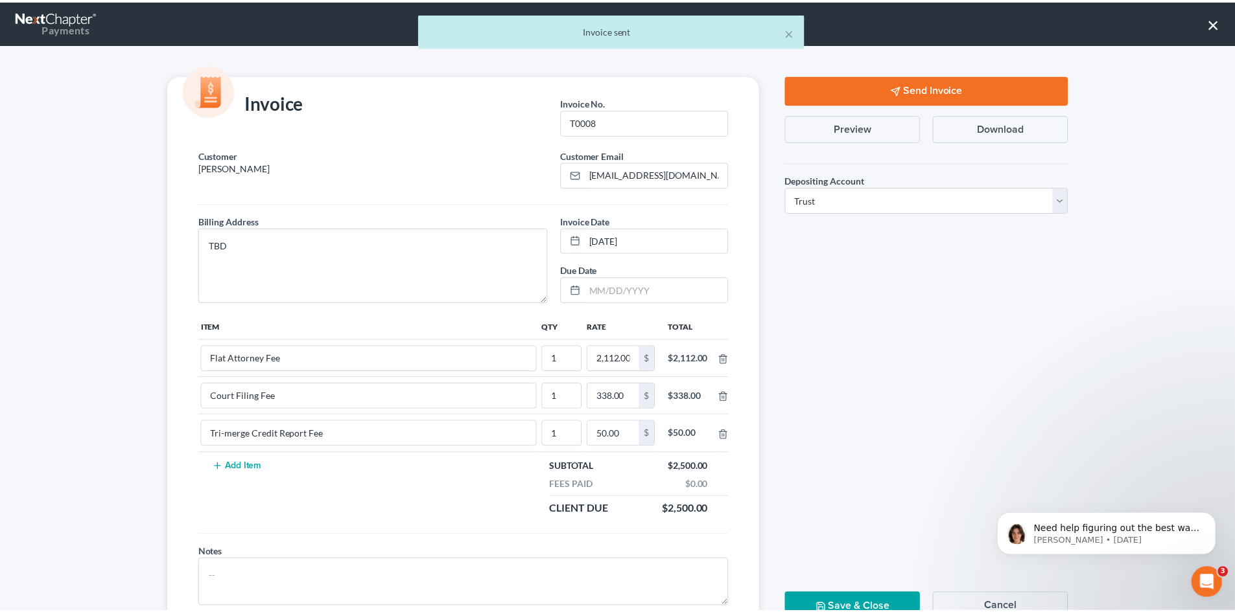
scroll to position [52, 0]
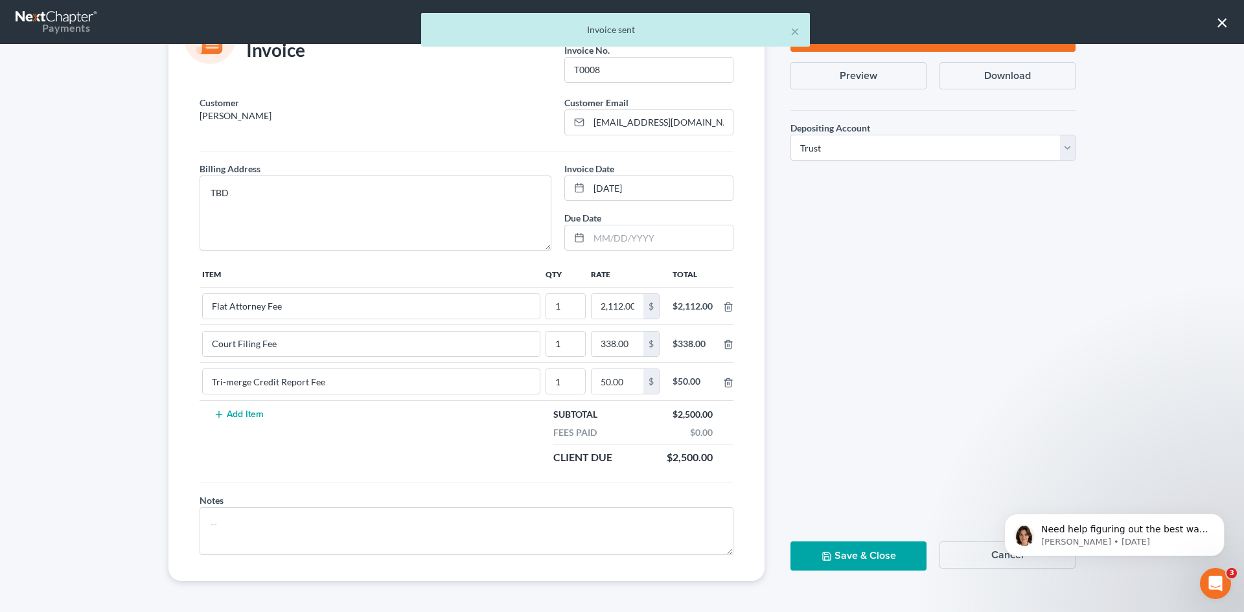
click at [874, 557] on button "Save & Close" at bounding box center [859, 556] width 136 height 29
